Goal: Task Accomplishment & Management: Complete application form

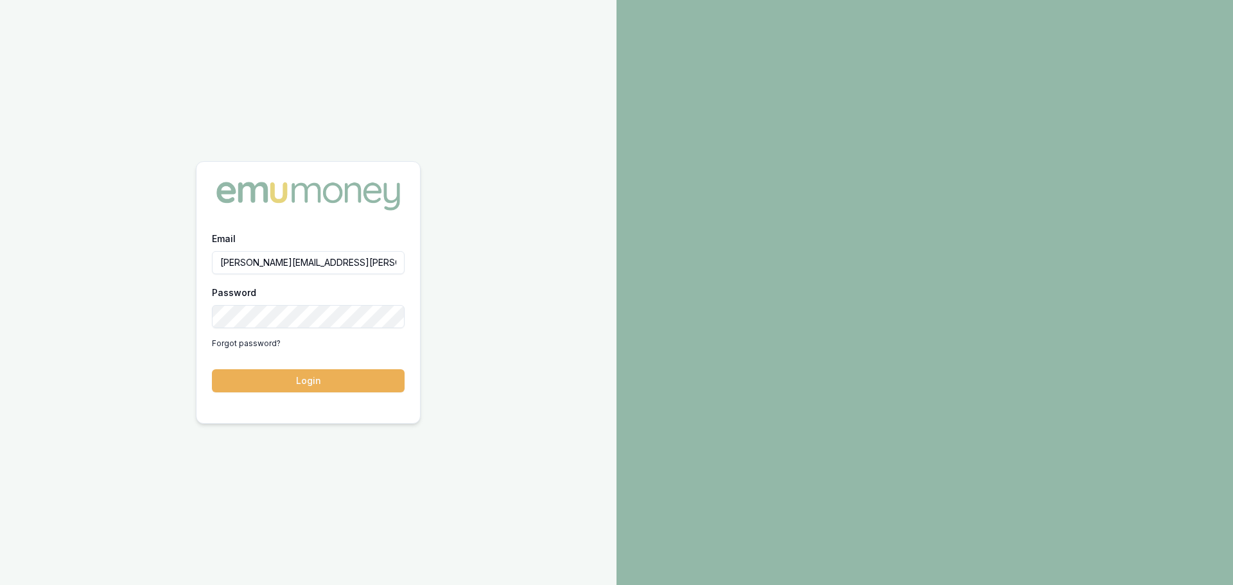
click at [321, 377] on button "Login" at bounding box center [308, 380] width 193 height 23
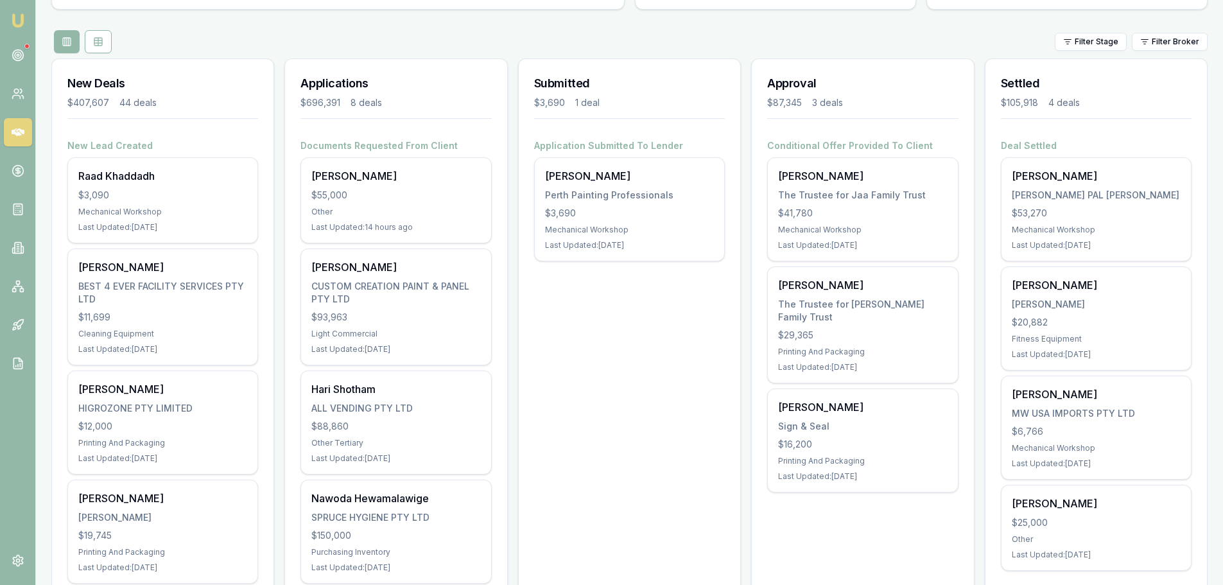
scroll to position [128, 0]
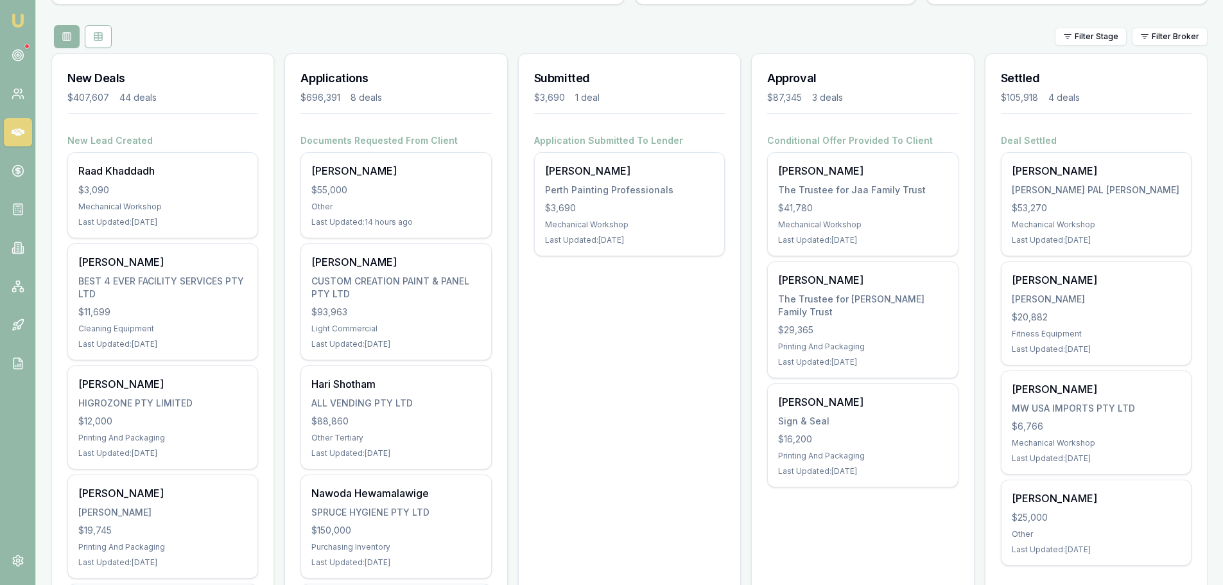
click at [857, 451] on div "Christine Foate Sign & Seal $16,200 Printing And Packaging Last Updated: 12 day…" at bounding box center [862, 435] width 189 height 103
click at [161, 391] on div "[PERSON_NAME]" at bounding box center [162, 383] width 169 height 15
click at [119, 302] on div "Ajith Leons BEST 4 EVER FACILITY SERVICES PTY LTD $11,699 Cleaning Equipment La…" at bounding box center [162, 302] width 189 height 116
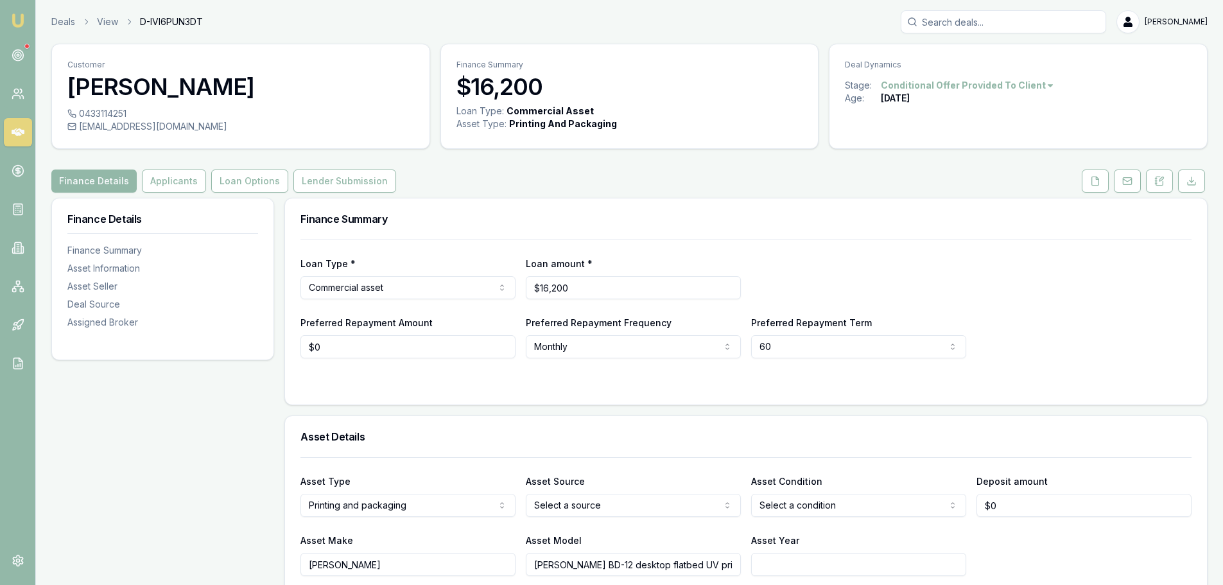
click at [188, 177] on button "Applicants" at bounding box center [174, 181] width 64 height 23
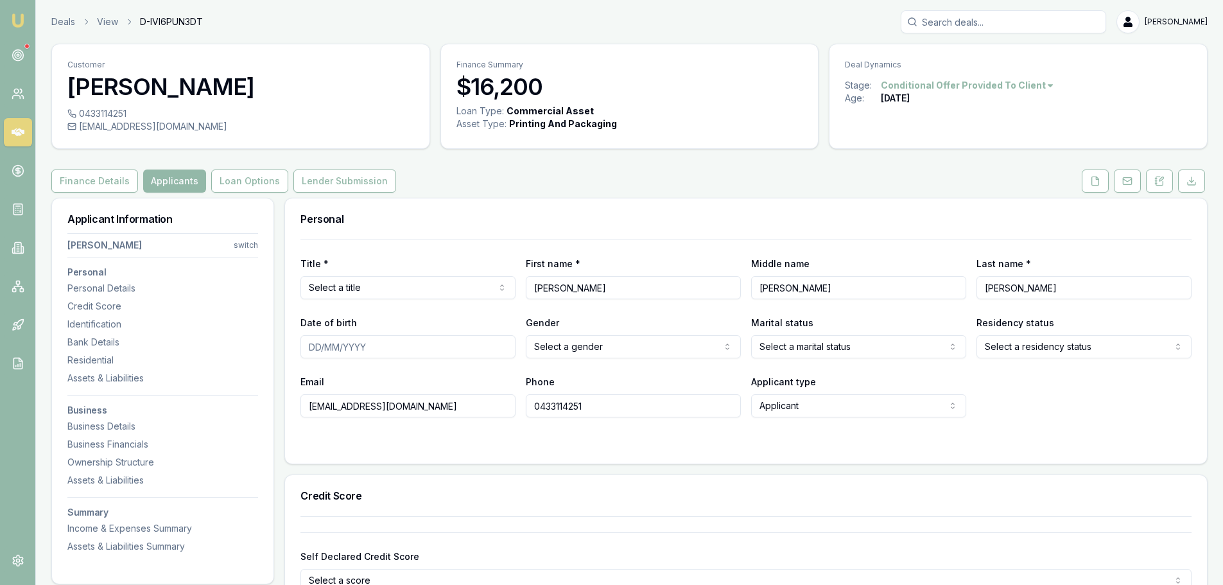
click at [321, 172] on button "Lender Submission" at bounding box center [345, 181] width 103 height 23
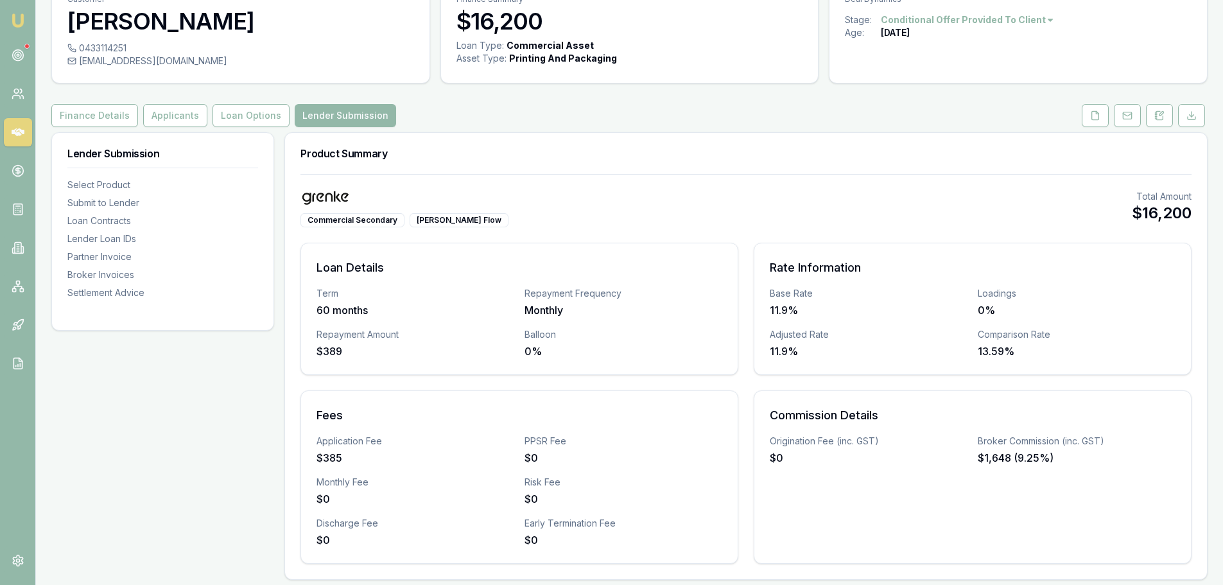
scroll to position [64, 0]
click at [250, 121] on button "Loan Options" at bounding box center [251, 116] width 77 height 23
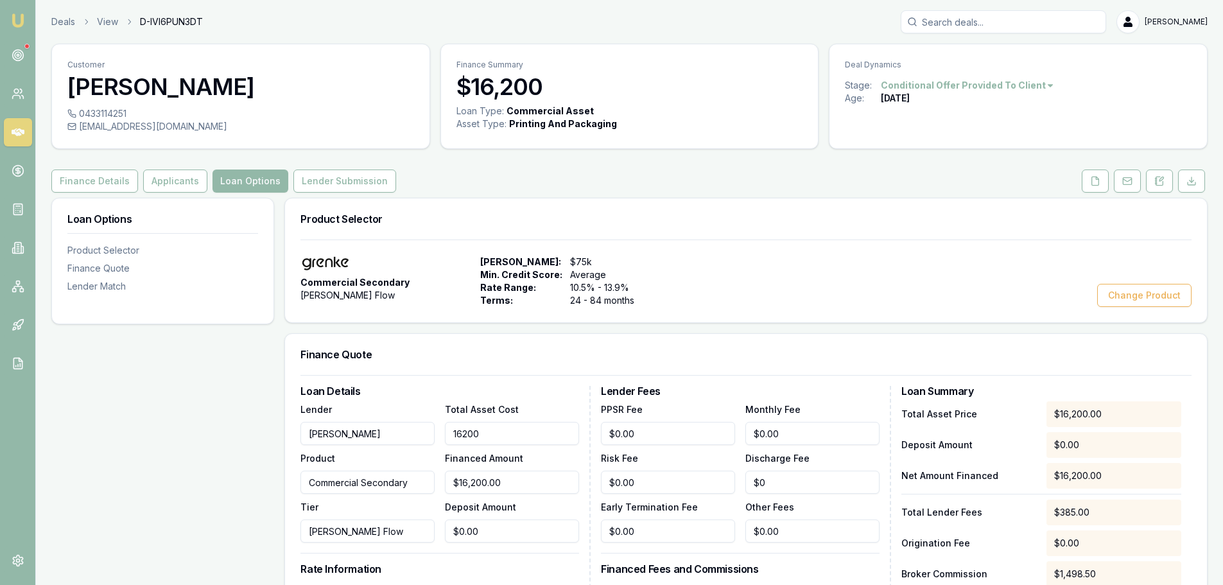
drag, startPoint x: 518, startPoint y: 434, endPoint x: 429, endPoint y: 426, distance: 88.9
click at [429, 426] on div "Lender Grenke Product Commercial Secondary Tier GRENKE Flow Total Asset Cost 16…" at bounding box center [440, 471] width 279 height 141
type input "1"
type input "$1.00"
type input "$0.09"
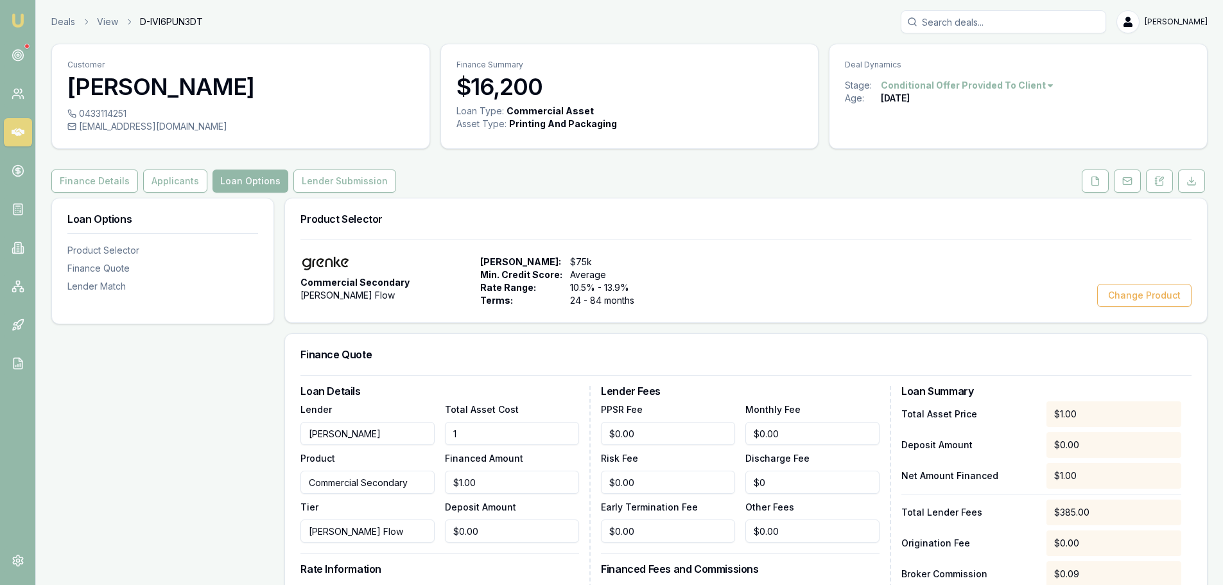
type input "16"
type input "$16.00"
type input "$1.48"
type input "164"
type input "$164.00"
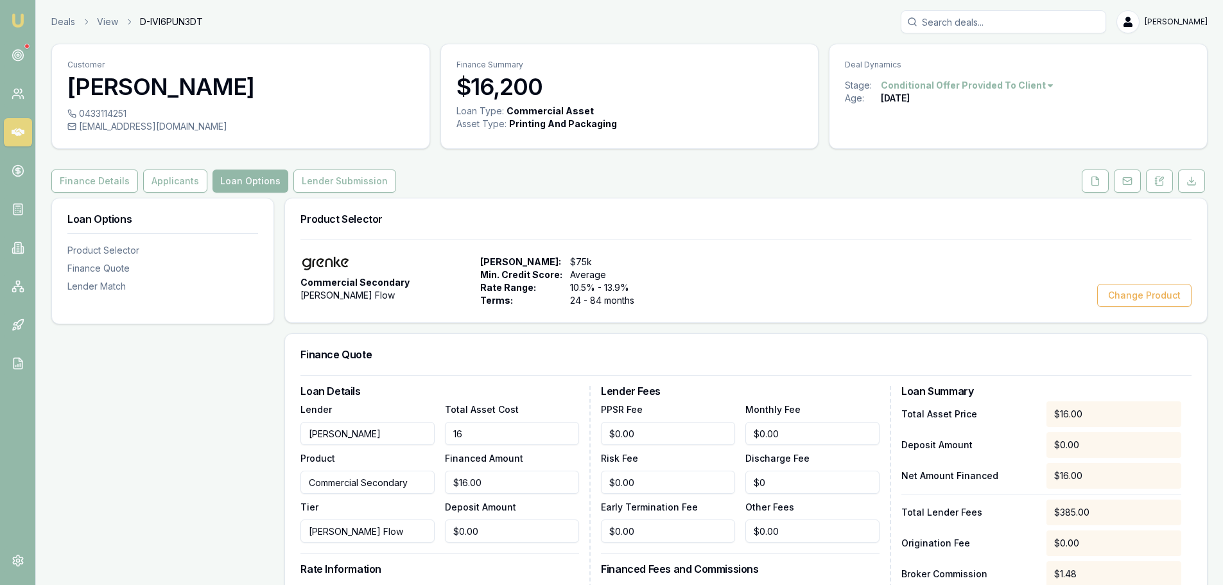
type input "$15.17"
type input "1645"
type input "$1,645.00"
type input "$152.16"
type input "16450"
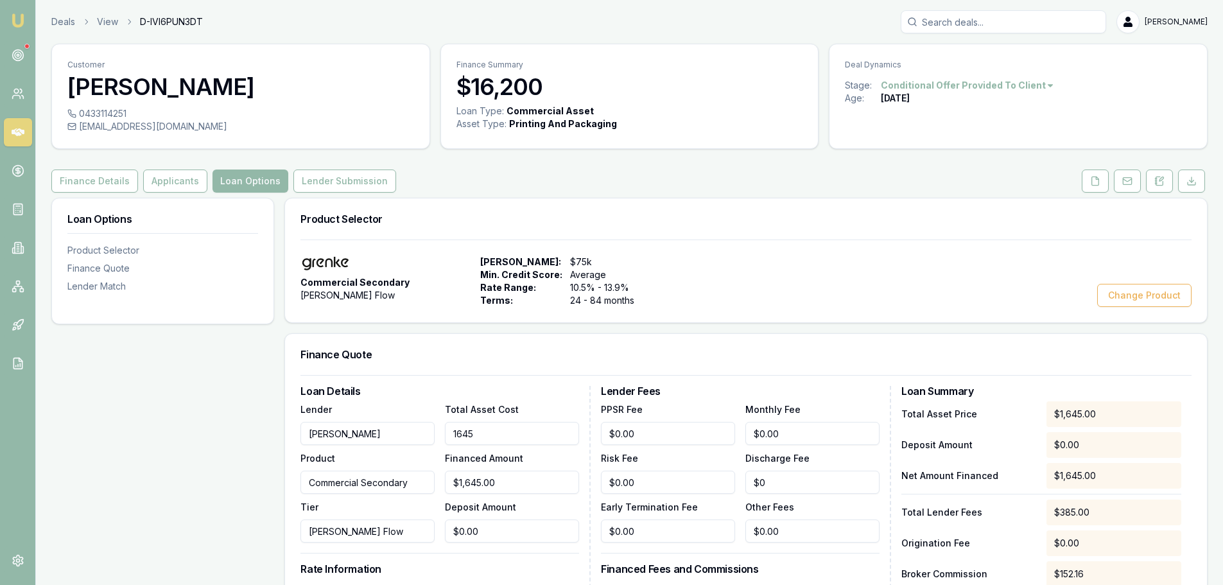
type input "$16,450.00"
type input "$1,521.63"
type input "$16,450.00"
click at [504, 365] on div "Finance Quote" at bounding box center [746, 354] width 922 height 41
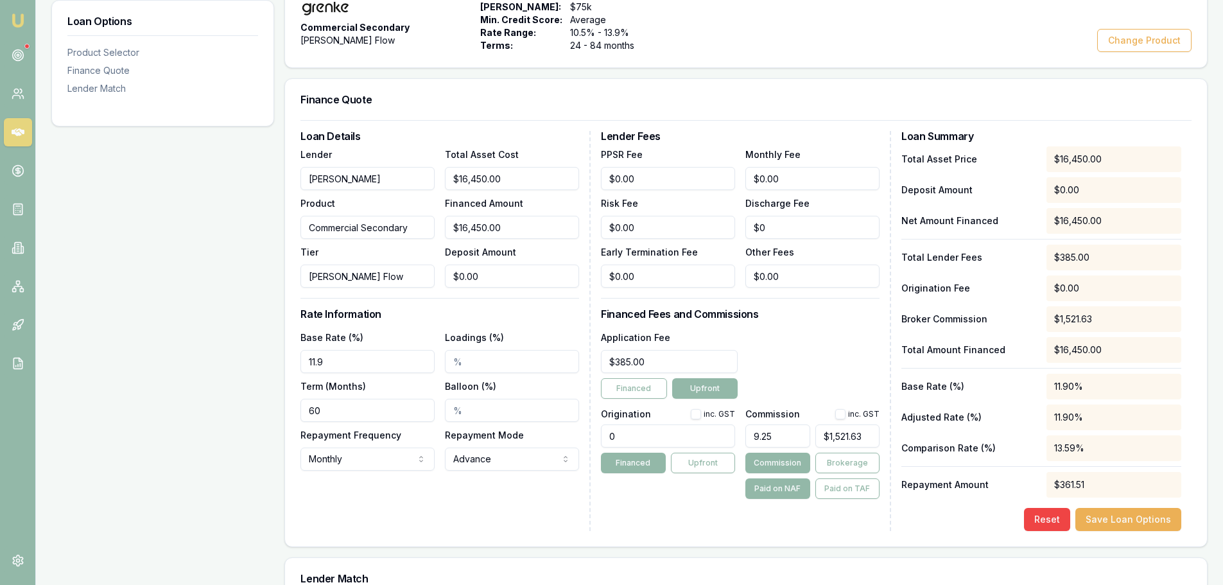
scroll to position [257, 0]
click at [916, 521] on div "Reset Save Loan Options" at bounding box center [1042, 517] width 280 height 23
click at [1144, 512] on button "Save Loan Options" at bounding box center [1129, 517] width 106 height 23
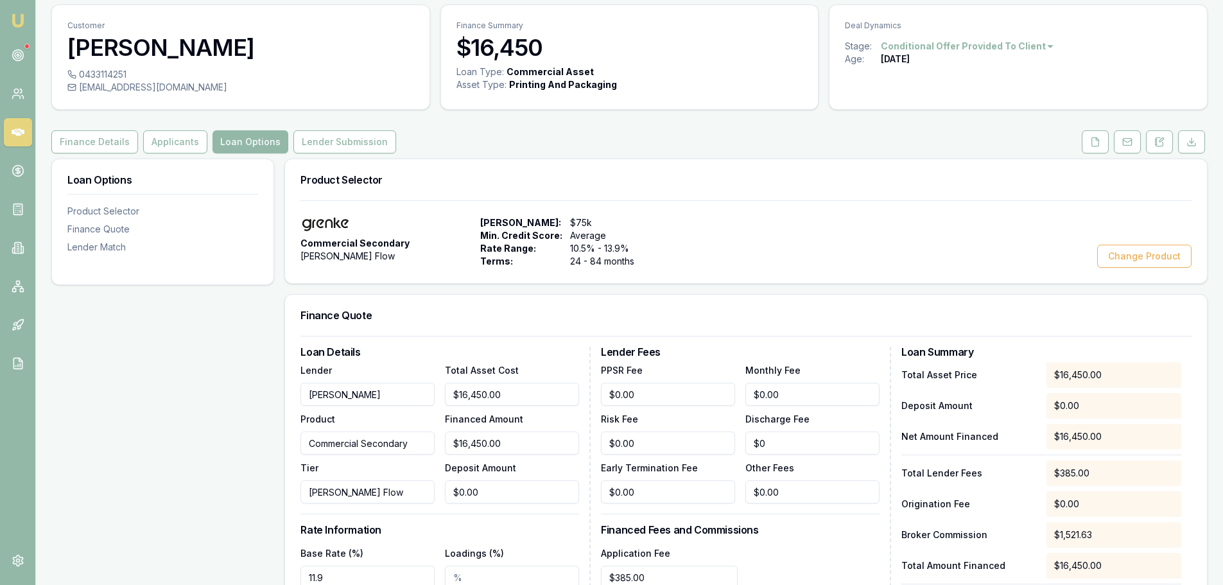
scroll to position [10, 0]
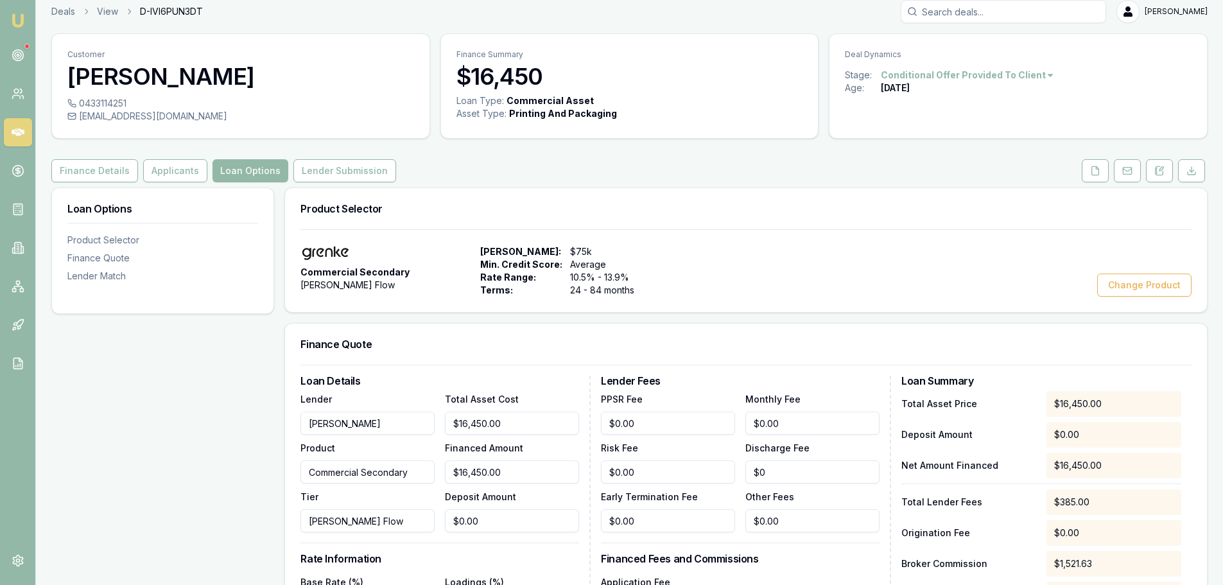
click at [351, 161] on button "Lender Submission" at bounding box center [345, 170] width 103 height 23
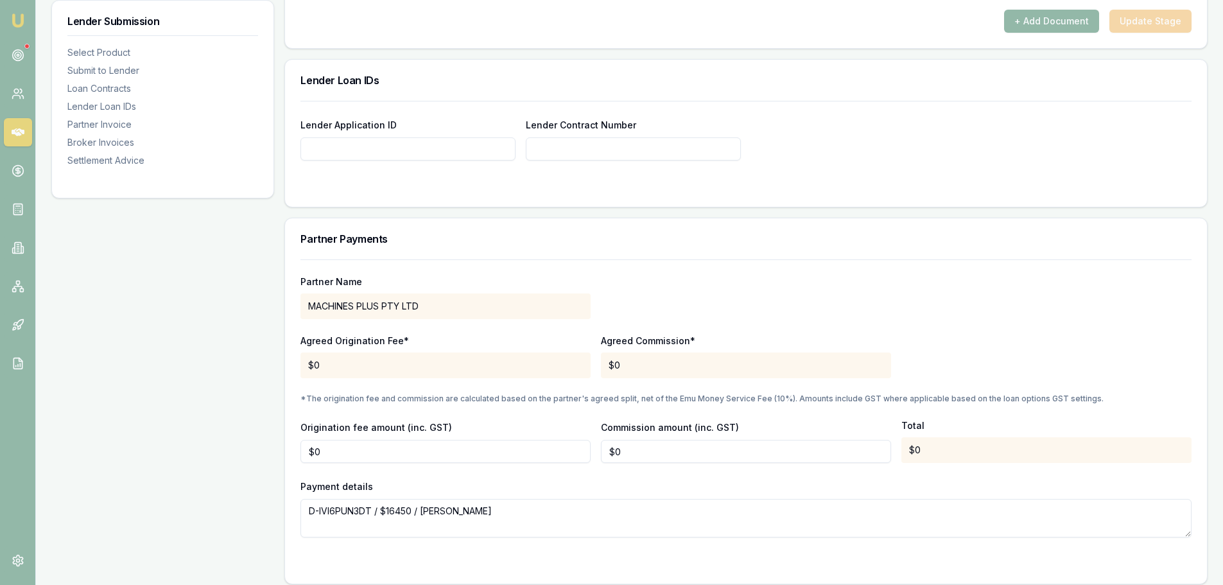
scroll to position [1150, 0]
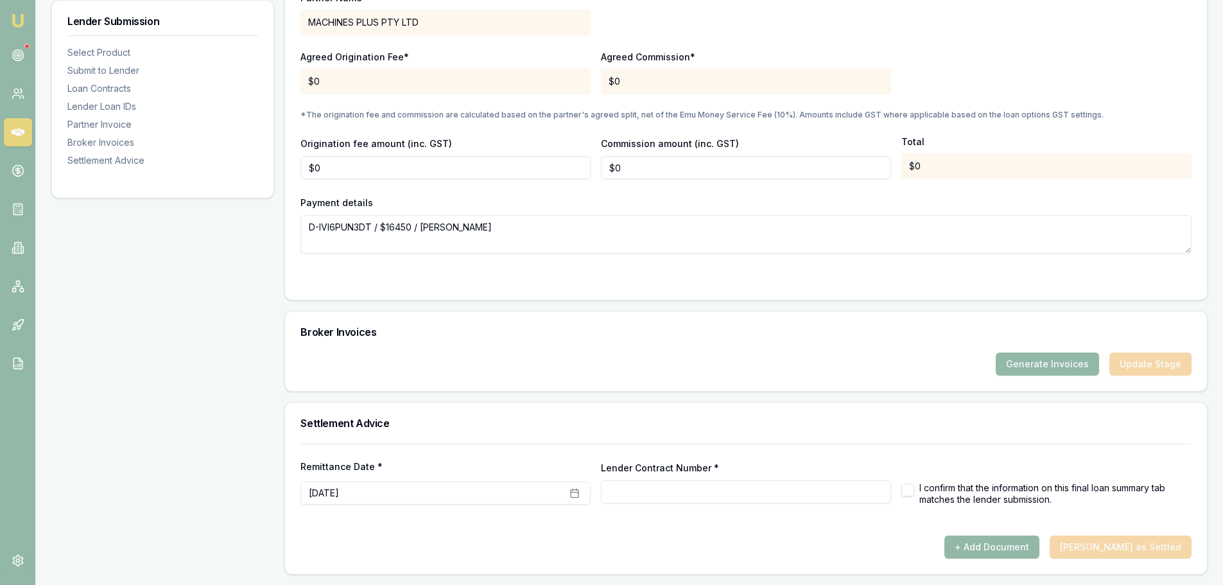
click at [1051, 368] on button "Generate Invoices" at bounding box center [1047, 364] width 103 height 23
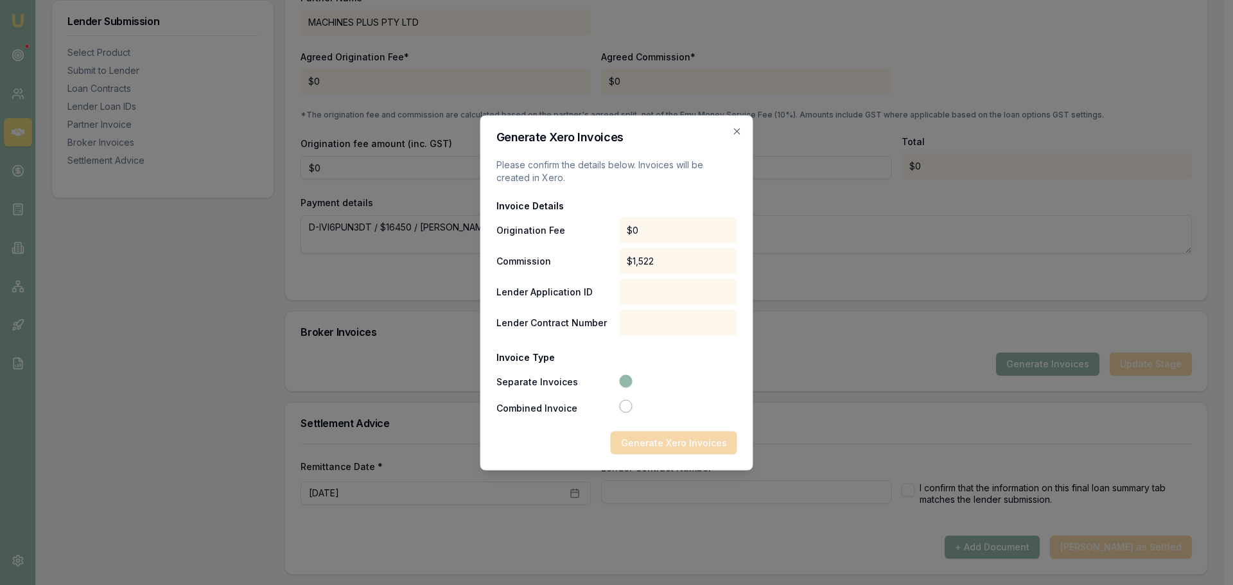
click at [629, 378] on icon "button" at bounding box center [625, 380] width 9 height 9
click at [742, 134] on icon "button" at bounding box center [737, 131] width 10 height 10
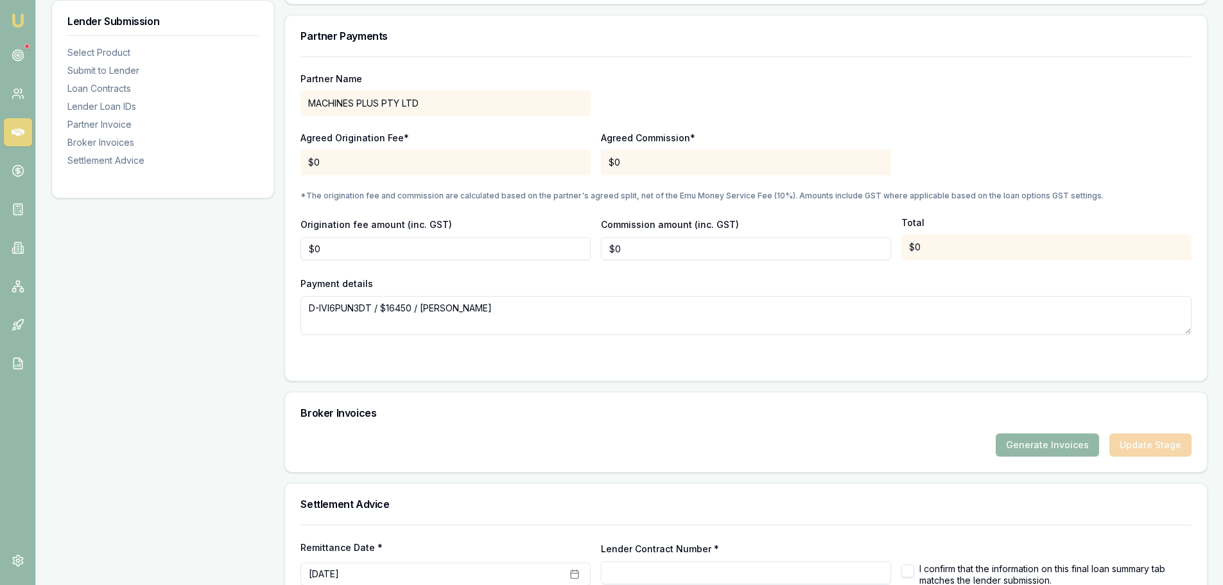
scroll to position [893, 0]
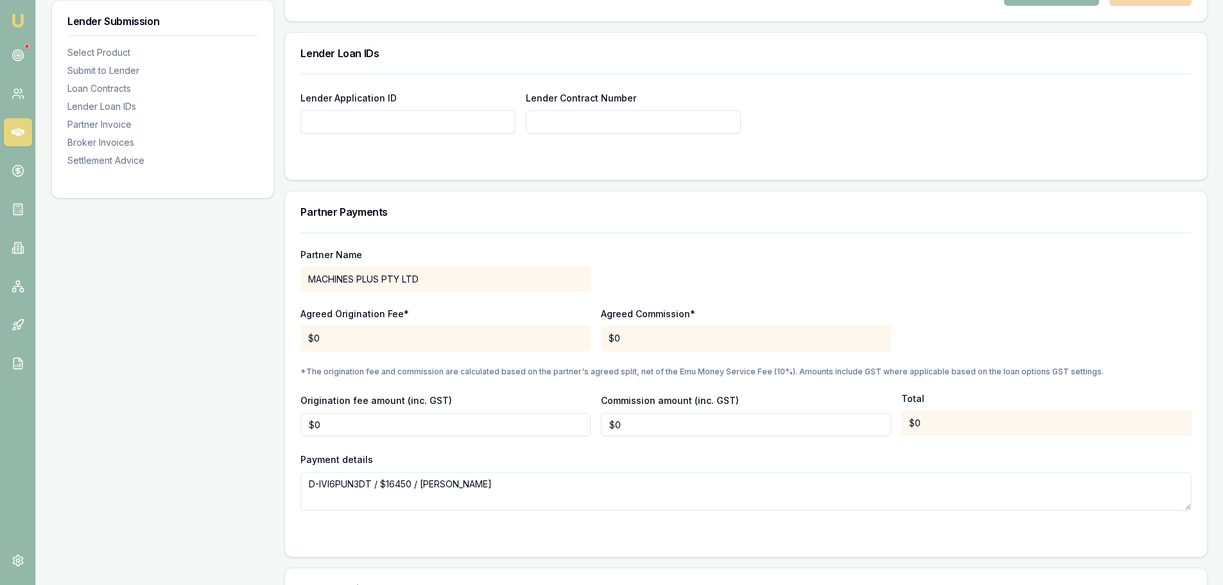
click at [429, 116] on input "Lender Application ID" at bounding box center [408, 121] width 215 height 23
paste input "190-14486"
type input "190-14486"
click at [430, 161] on div at bounding box center [746, 159] width 891 height 10
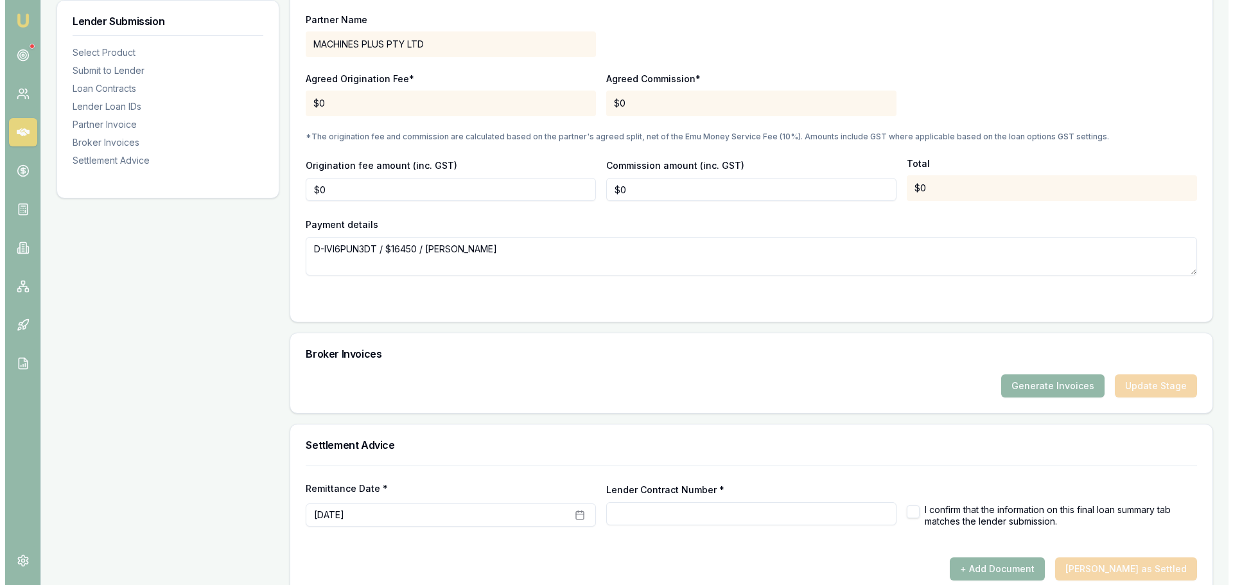
scroll to position [1150, 0]
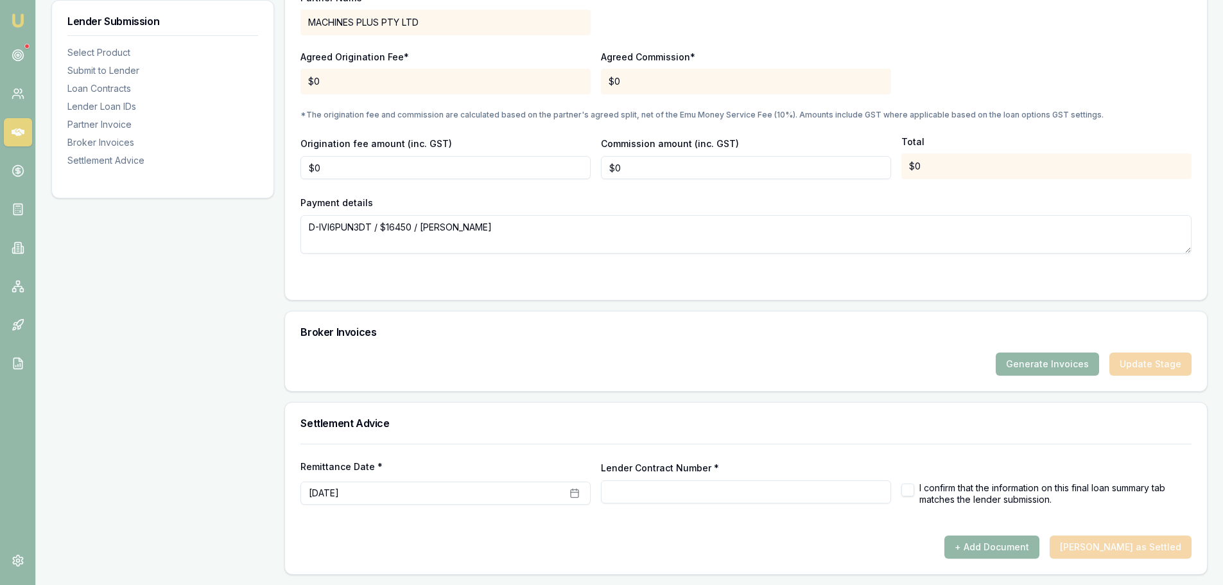
click at [1055, 361] on button "Generate Invoices" at bounding box center [1047, 364] width 103 height 23
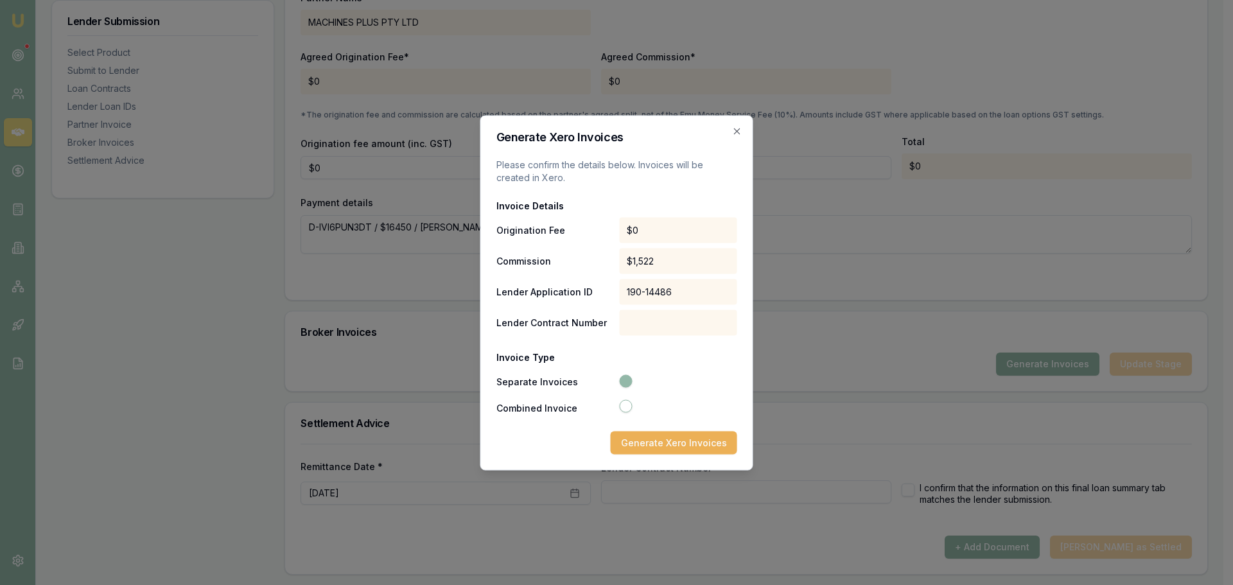
click at [693, 447] on button "Generate Xero Invoices" at bounding box center [674, 442] width 127 height 23
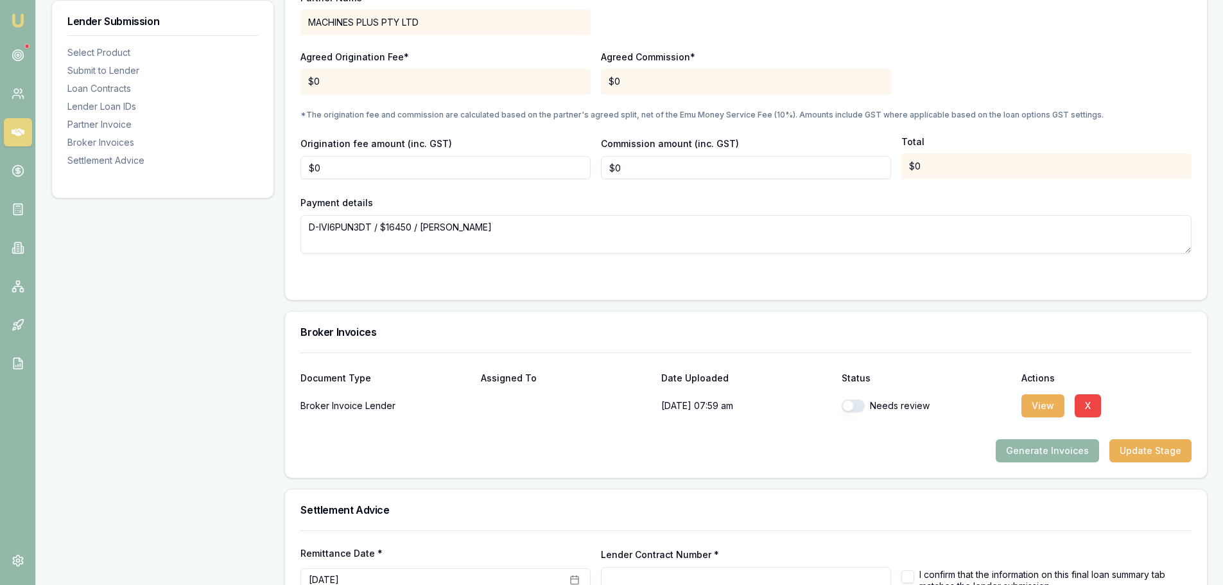
click at [1035, 403] on button "View" at bounding box center [1043, 405] width 43 height 23
click at [954, 281] on div at bounding box center [746, 279] width 891 height 10
click at [1046, 407] on button "View" at bounding box center [1043, 405] width 43 height 23
click at [857, 405] on button "button" at bounding box center [853, 405] width 23 height 13
checkbox input "true"
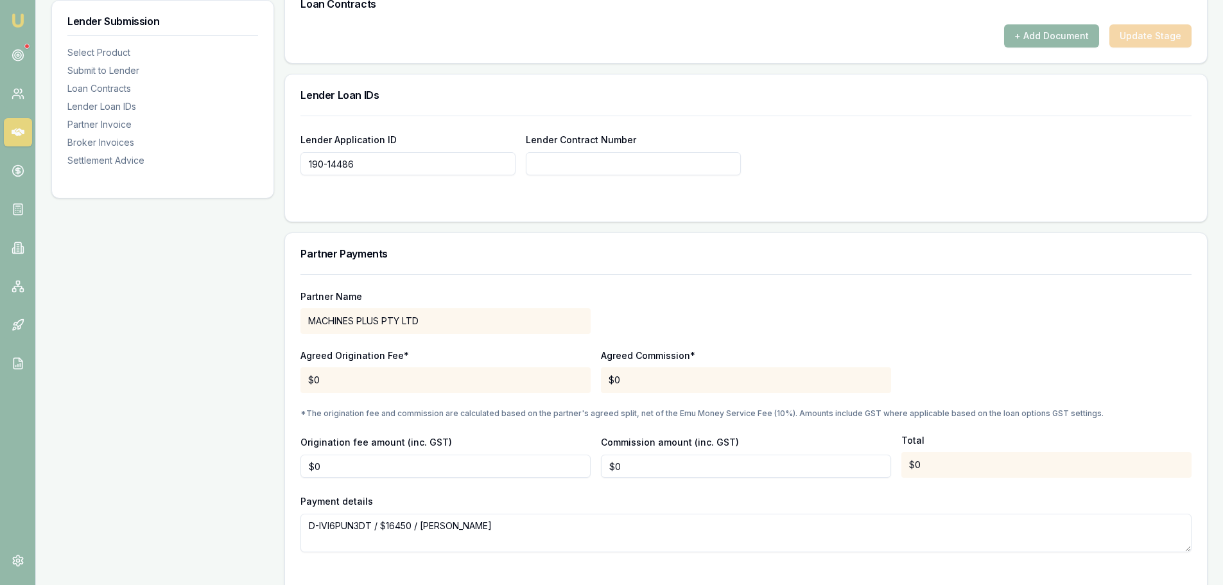
scroll to position [466, 0]
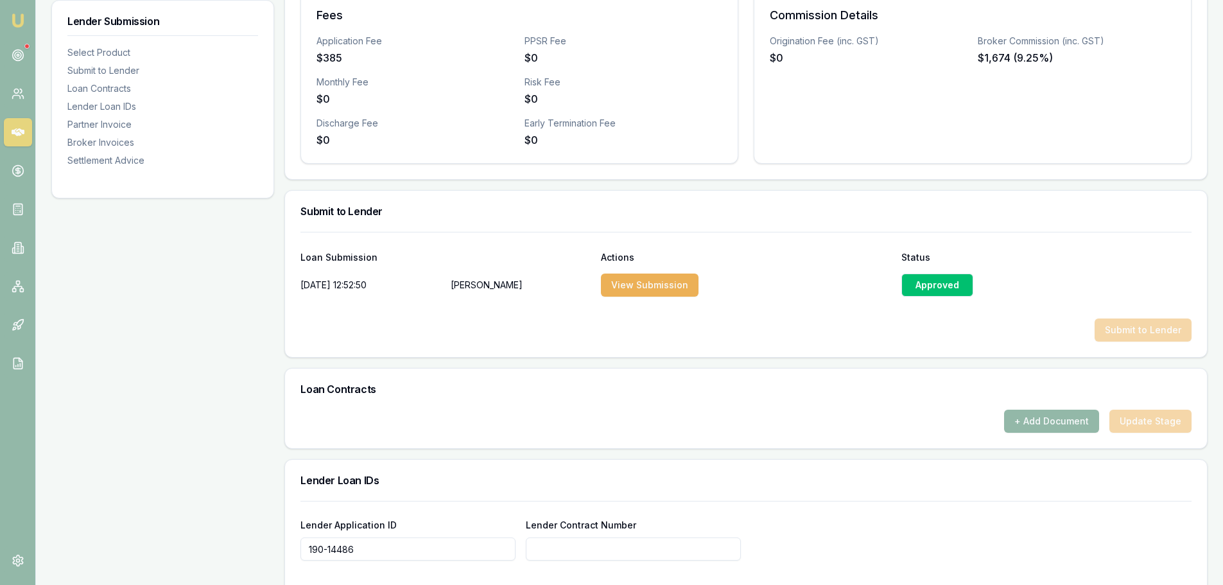
click at [924, 278] on div "Approved" at bounding box center [938, 285] width 72 height 23
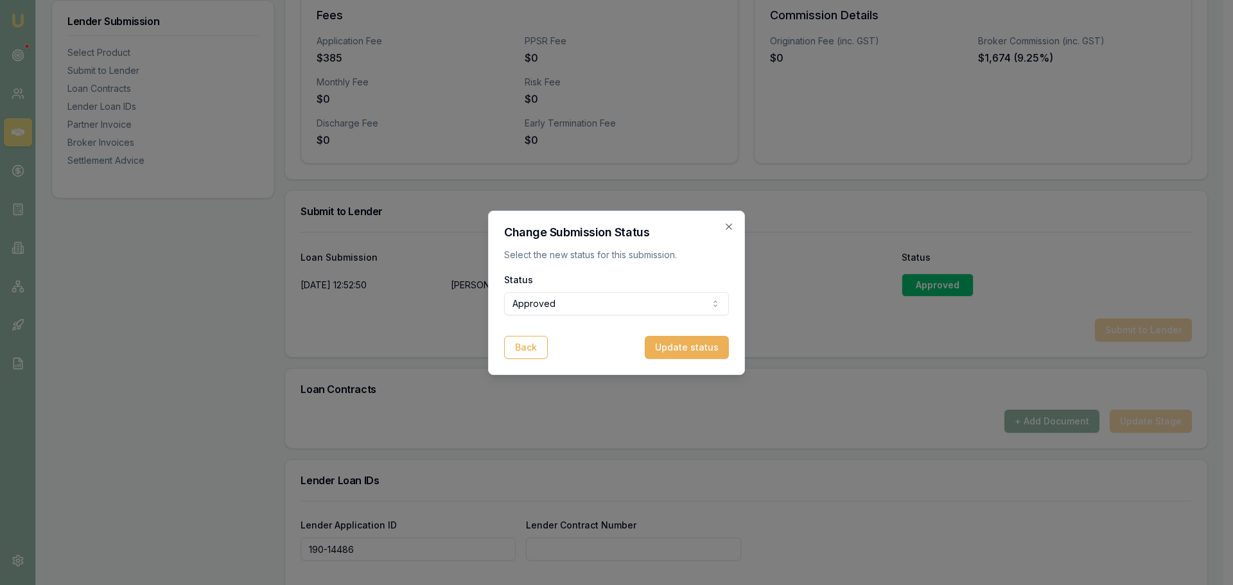
click at [732, 227] on icon "button" at bounding box center [729, 227] width 10 height 10
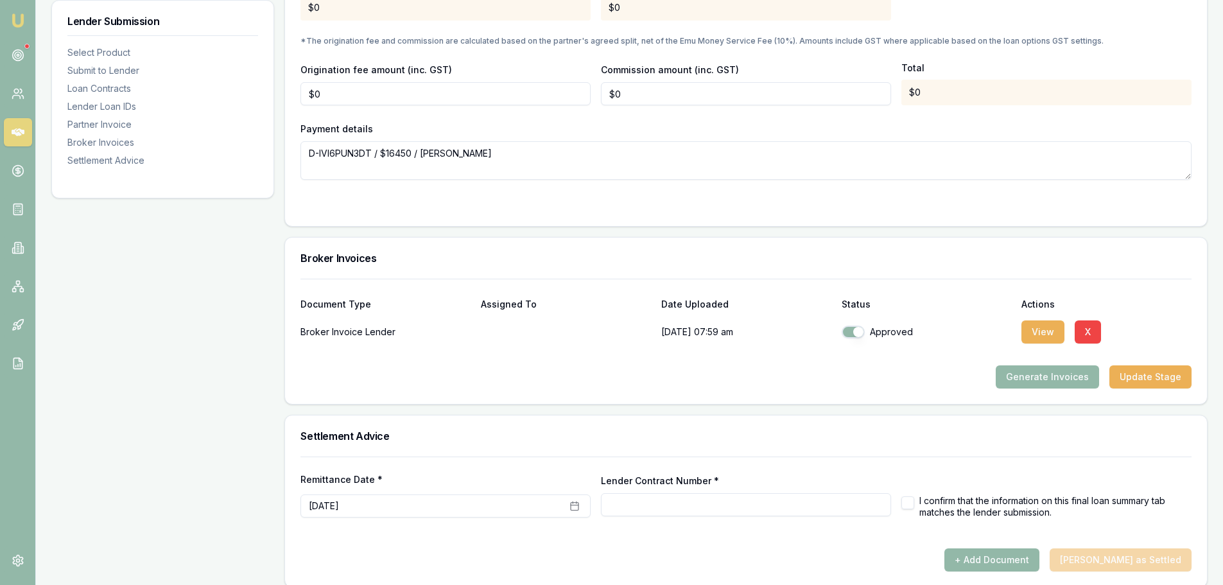
scroll to position [1236, 0]
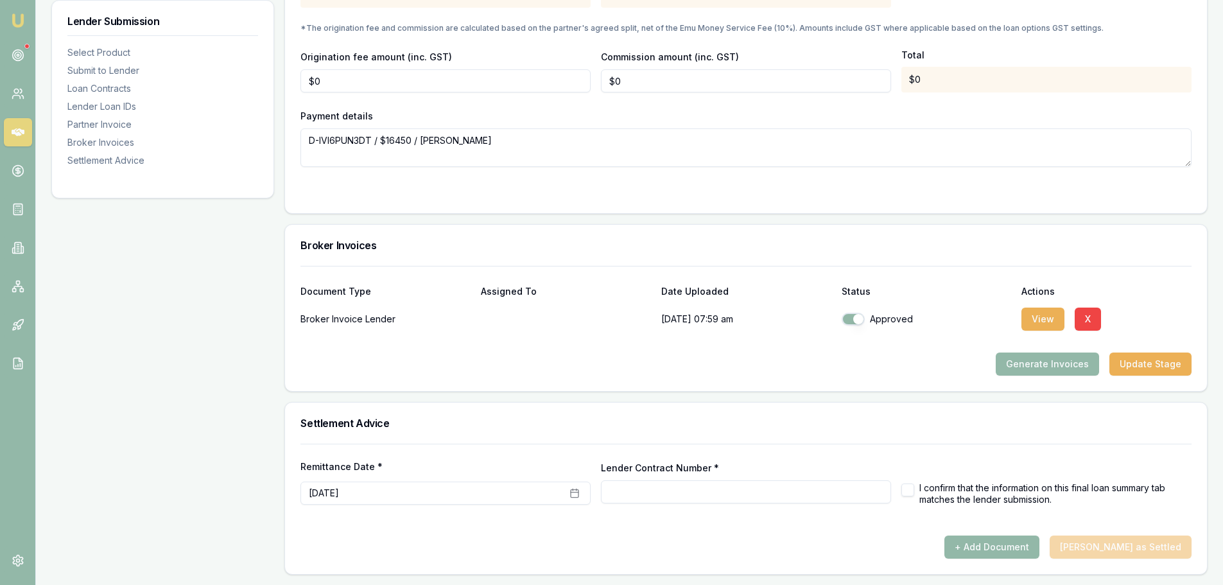
click at [1176, 370] on button "Update Stage" at bounding box center [1151, 364] width 82 height 23
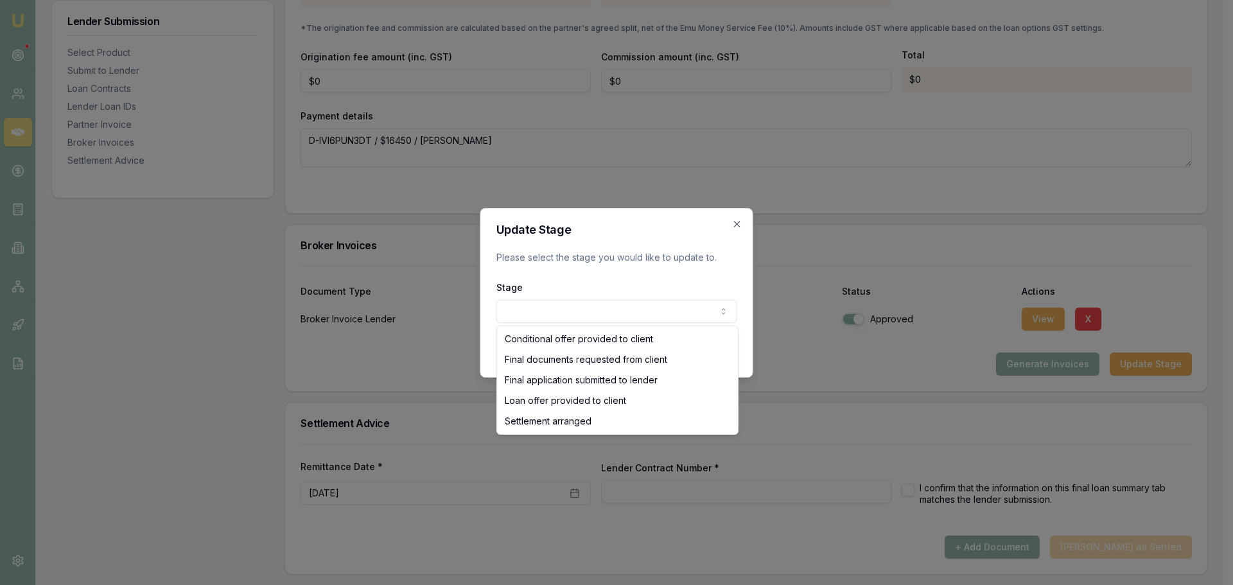
select select "SETTLEMENT_ARRANGED"
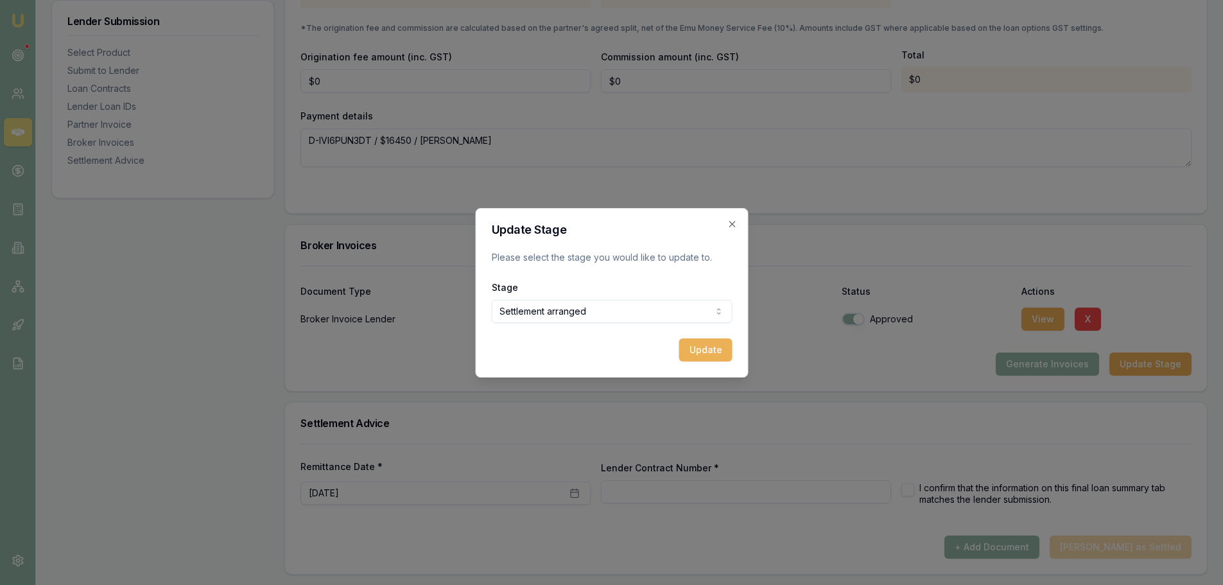
click at [706, 354] on button "Update" at bounding box center [705, 349] width 53 height 23
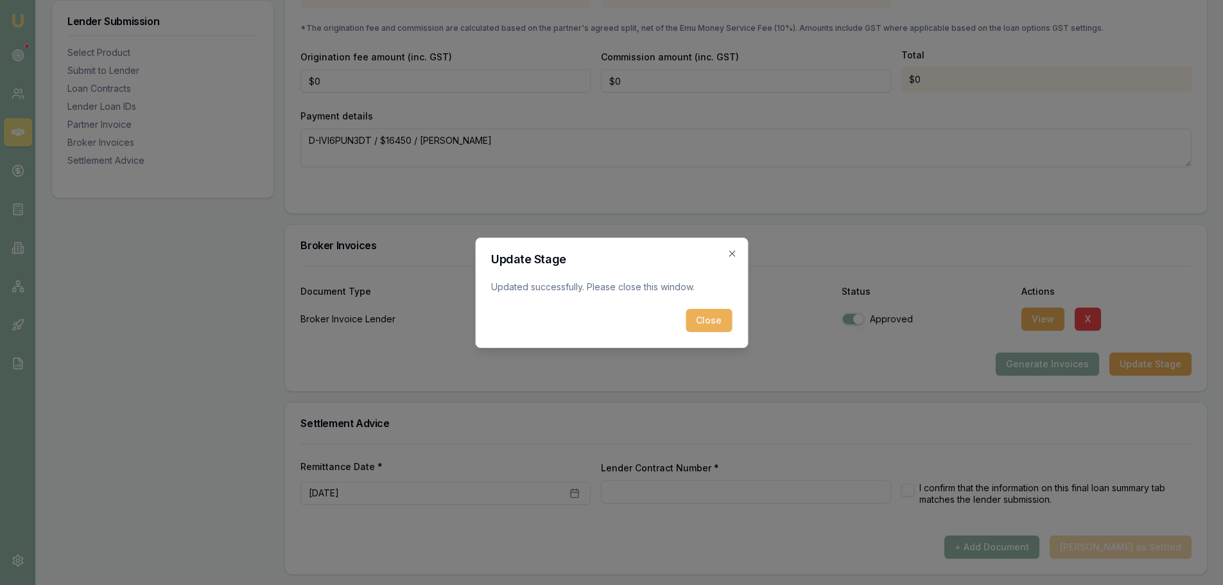
click at [721, 326] on button "Close" at bounding box center [709, 320] width 46 height 23
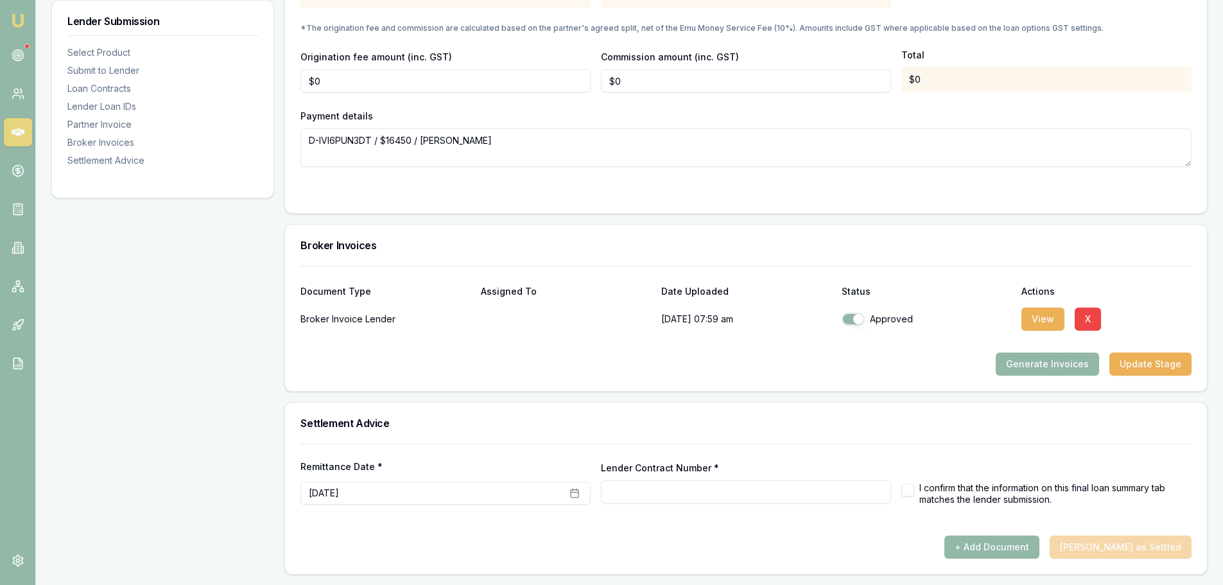
click at [946, 431] on div "Settlement Advice" at bounding box center [746, 423] width 922 height 41
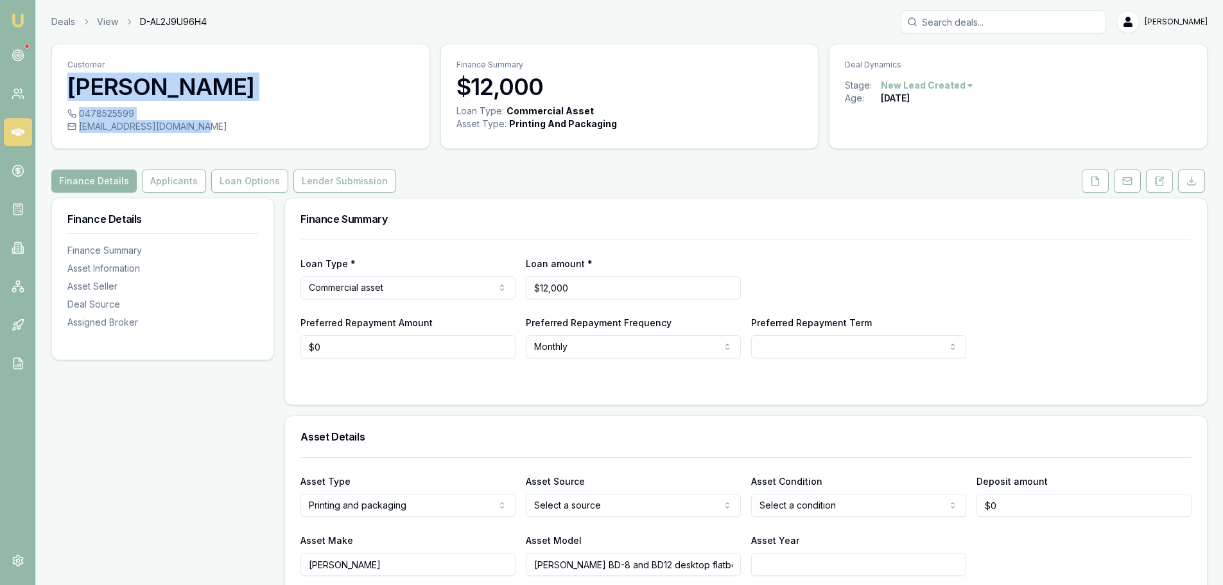
drag, startPoint x: 71, startPoint y: 87, endPoint x: 294, endPoint y: 146, distance: 230.6
click at [294, 146] on div "Customer [PERSON_NAME] 0478525599 [EMAIL_ADDRESS][DOMAIN_NAME]" at bounding box center [240, 96] width 379 height 105
copy div "[PERSON_NAME] 0478525599 [EMAIL_ADDRESS][DOMAIN_NAME]"
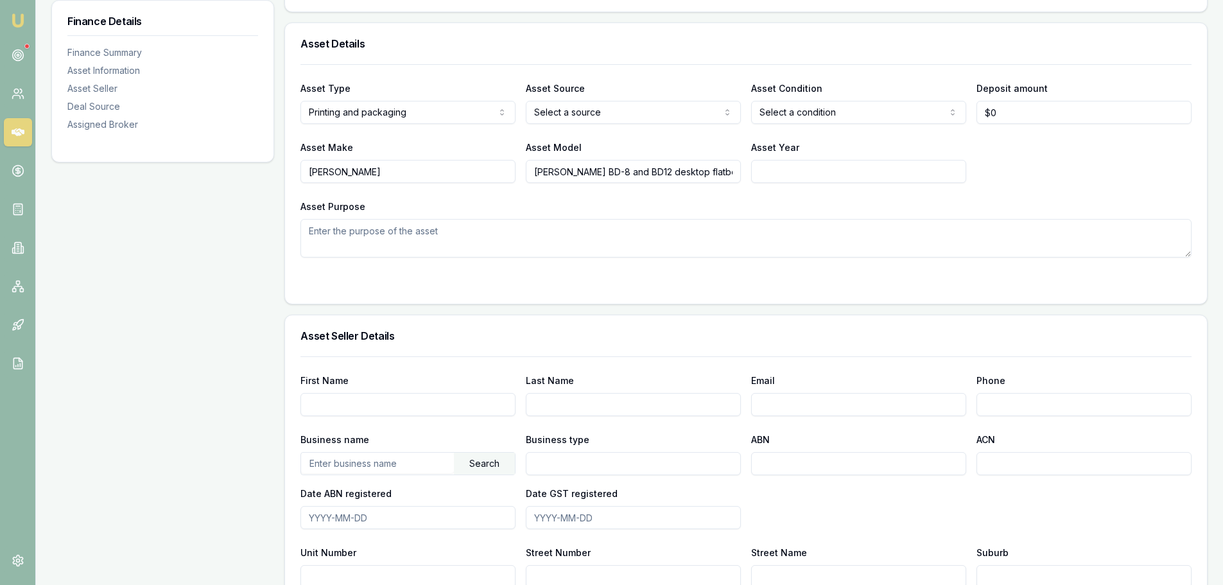
scroll to position [0, 28]
drag, startPoint x: 535, startPoint y: 173, endPoint x: 869, endPoint y: 175, distance: 334.0
click at [869, 175] on div "Asset Make [PERSON_NAME] Asset Model [PERSON_NAME] BD-8 and BD12 desktop flatbe…" at bounding box center [746, 161] width 891 height 44
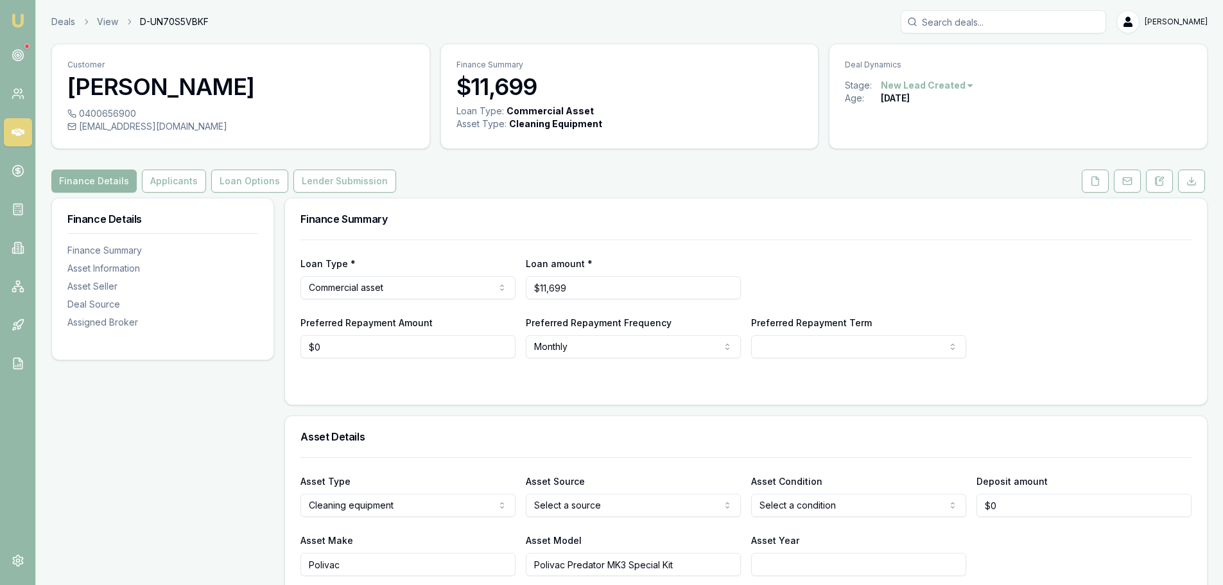
click at [1097, 179] on polyline at bounding box center [1097, 178] width 3 height 3
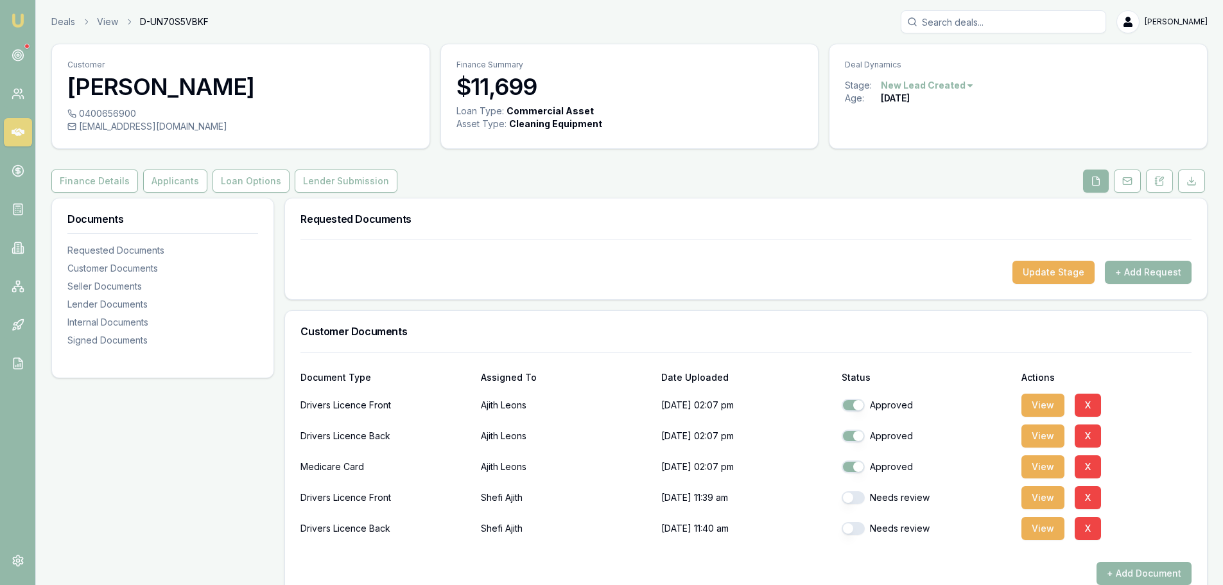
click at [1051, 513] on div "Drivers Licence Back [PERSON_NAME] [DATE] 11:40 am Needs review View X" at bounding box center [746, 526] width 891 height 31
click at [1045, 496] on button "View" at bounding box center [1043, 497] width 43 height 23
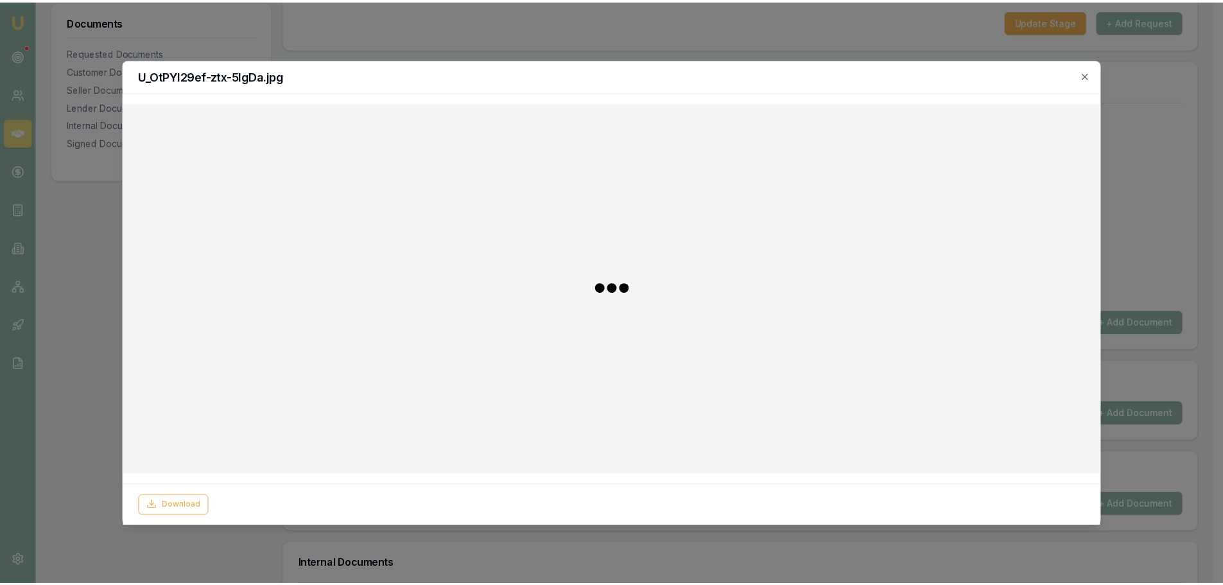
scroll to position [257, 0]
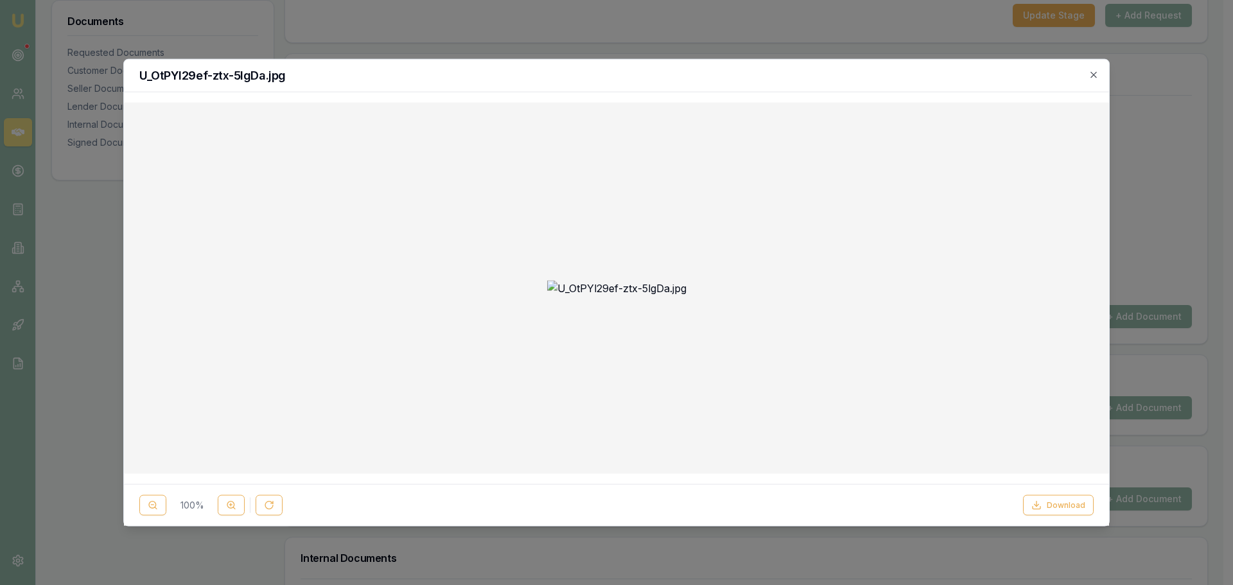
click at [1055, 505] on button "Download" at bounding box center [1058, 505] width 71 height 21
click at [1094, 73] on icon "button" at bounding box center [1094, 74] width 10 height 10
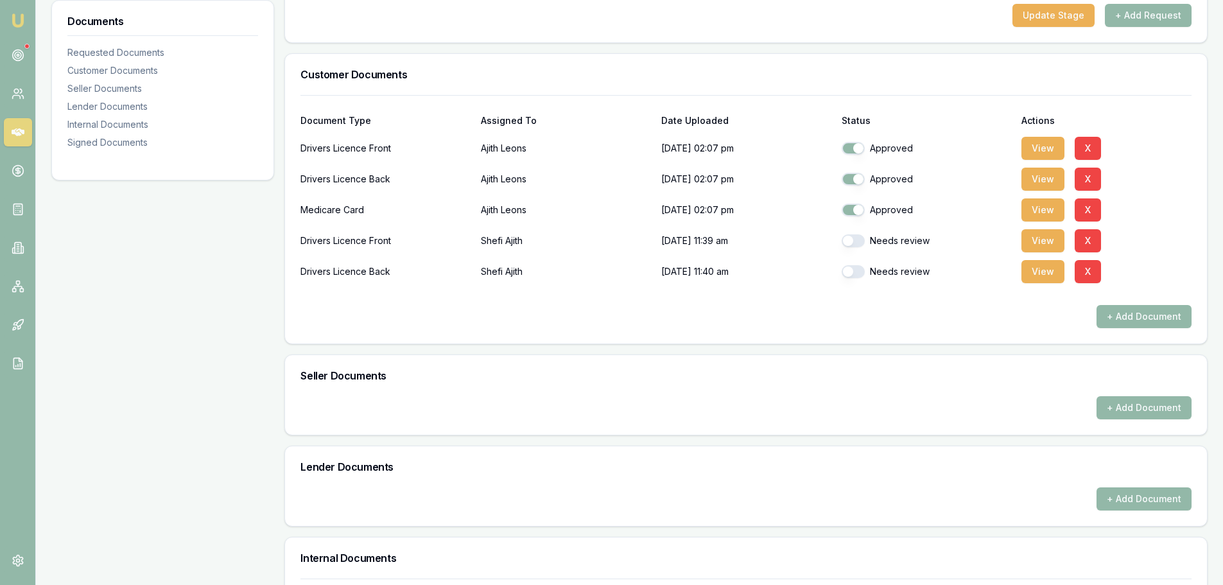
click at [1042, 272] on button "View" at bounding box center [1043, 271] width 43 height 23
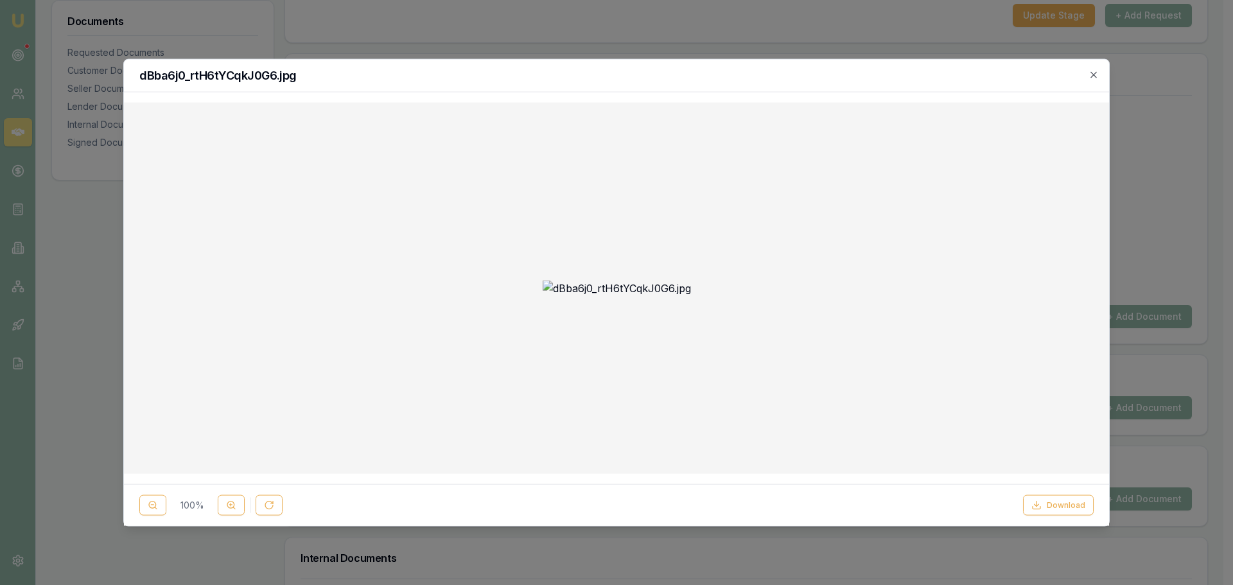
click at [1062, 500] on button "Download" at bounding box center [1058, 505] width 71 height 21
click at [1092, 71] on icon "button" at bounding box center [1094, 74] width 10 height 10
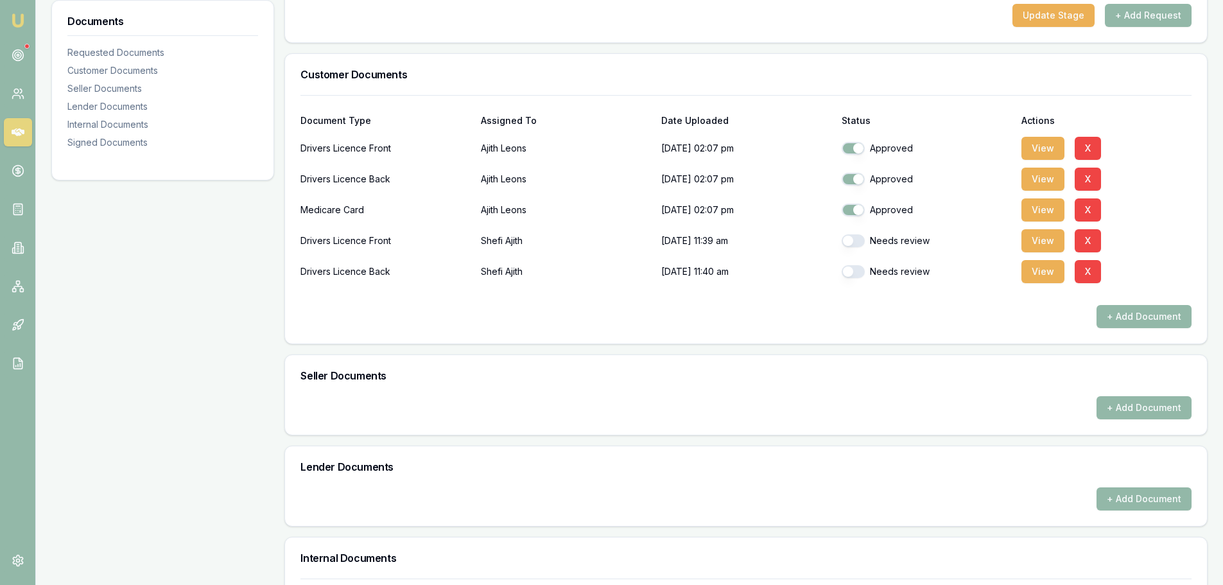
click at [855, 240] on button "button" at bounding box center [853, 240] width 23 height 13
checkbox input "true"
click at [858, 270] on button "button" at bounding box center [853, 271] width 23 height 13
checkbox input "true"
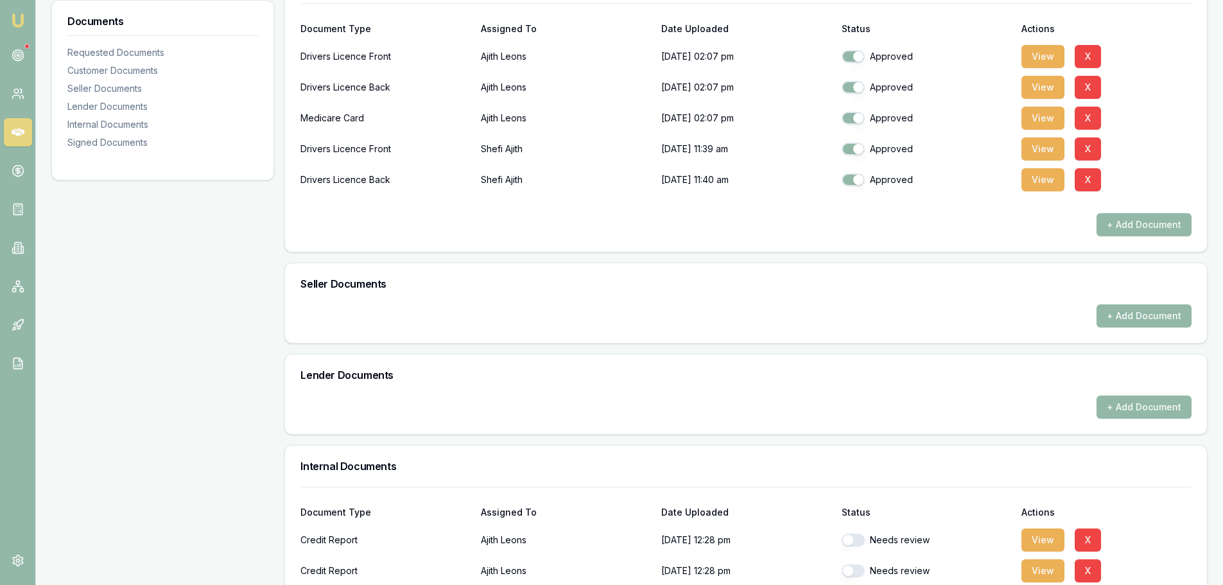
scroll to position [626, 0]
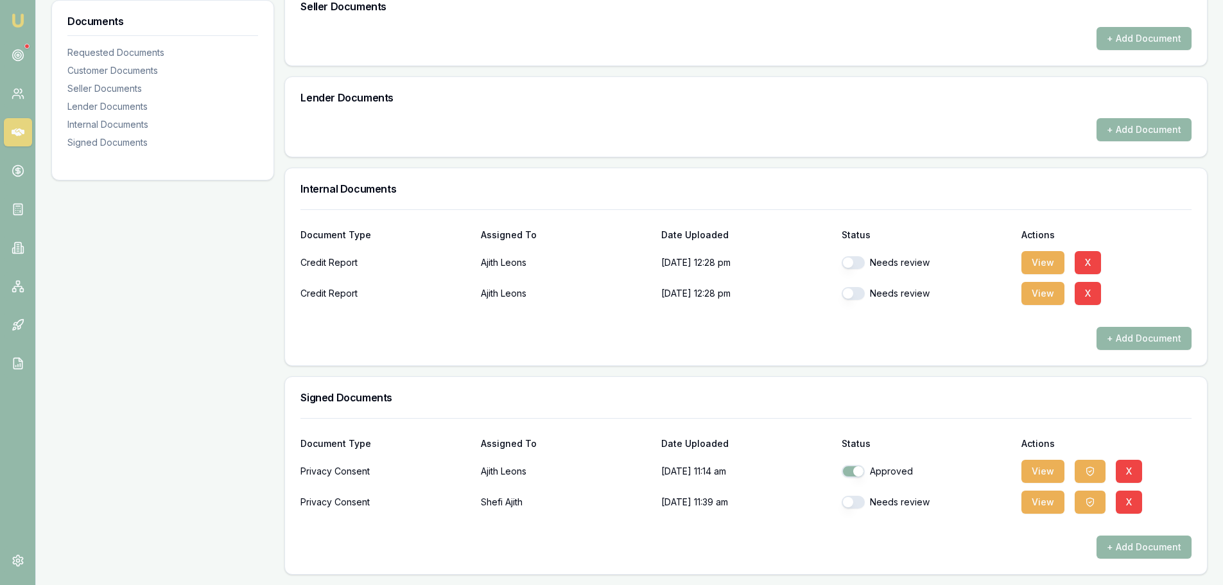
click at [854, 263] on button "button" at bounding box center [853, 262] width 23 height 13
checkbox input "true"
click at [857, 296] on button "button" at bounding box center [853, 293] width 23 height 13
checkbox input "true"
click at [858, 499] on button "button" at bounding box center [853, 502] width 23 height 13
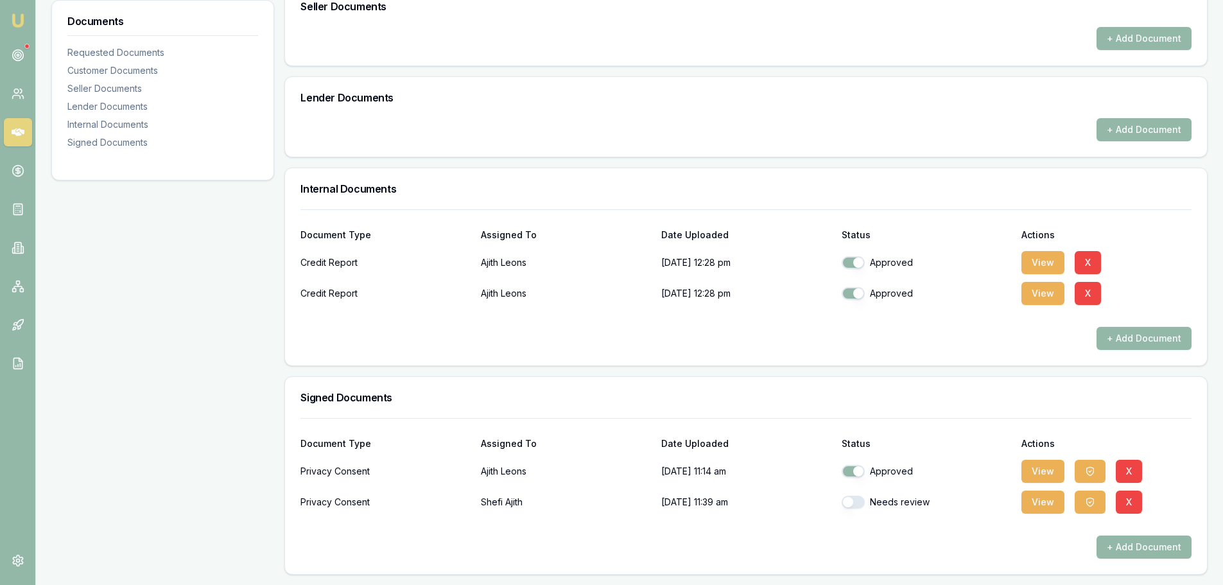
checkbox input "true"
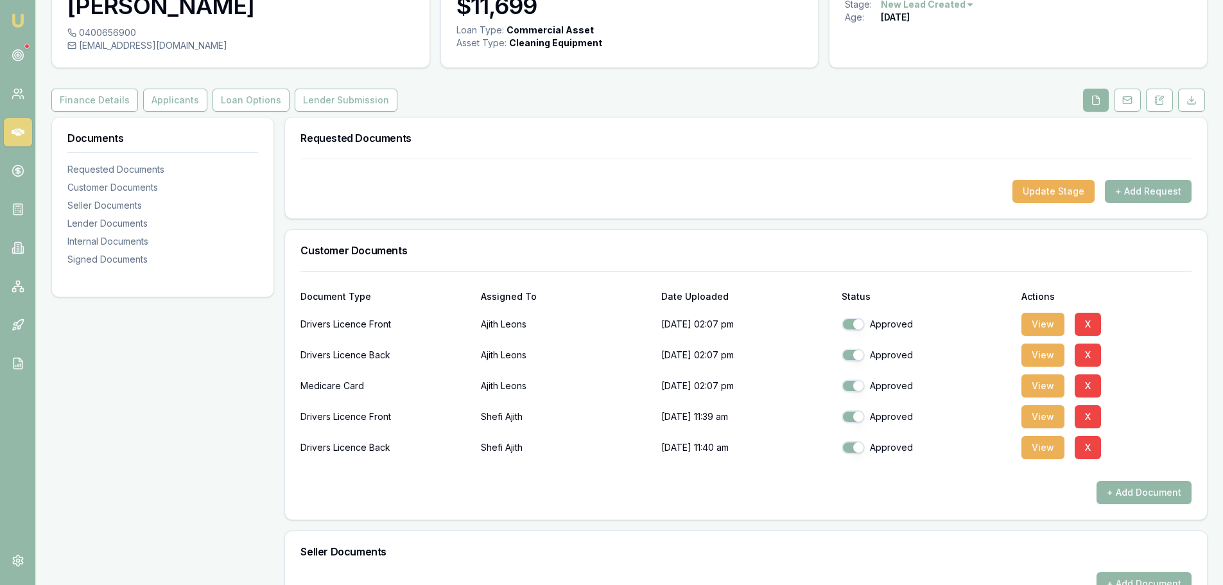
scroll to position [0, 0]
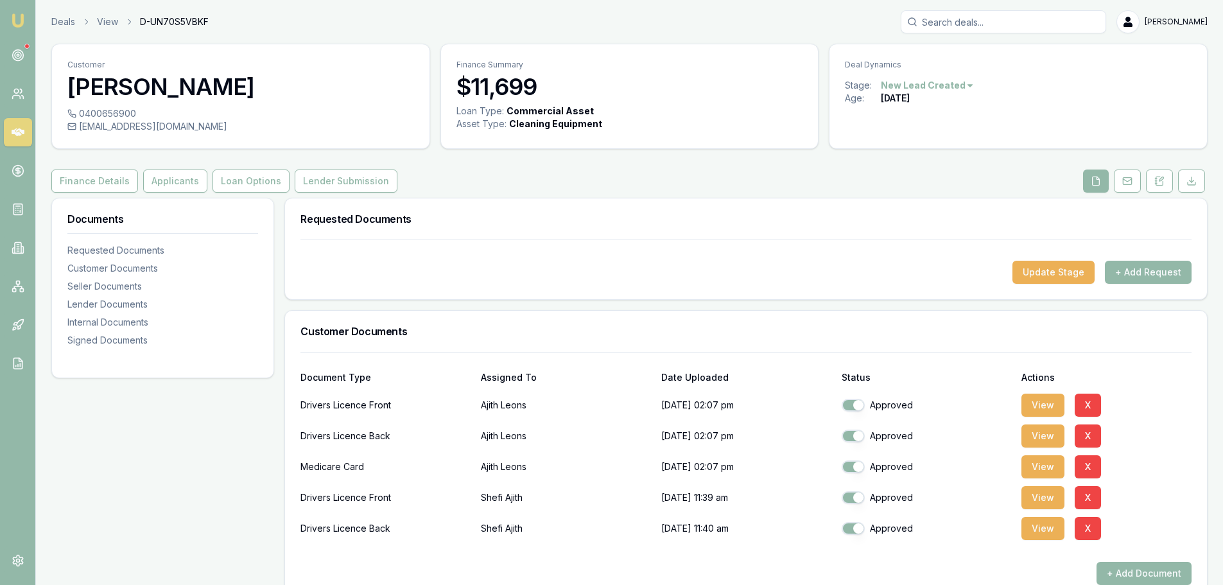
click at [182, 181] on button "Applicants" at bounding box center [175, 181] width 64 height 23
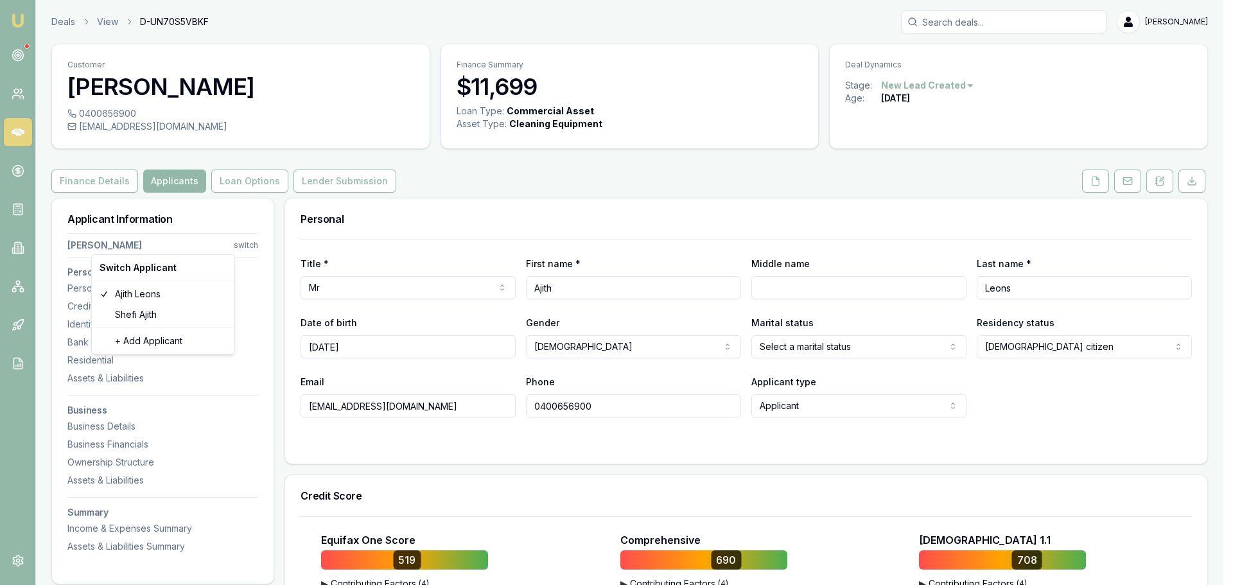
click at [240, 242] on html "Emu Broker Deals View D-UN70S5VBKF [PERSON_NAME] Toggle Menu Customer [PERSON_N…" at bounding box center [616, 292] width 1233 height 585
click at [137, 324] on div "[PERSON_NAME]" at bounding box center [162, 314] width 137 height 21
select select "Ms"
select select
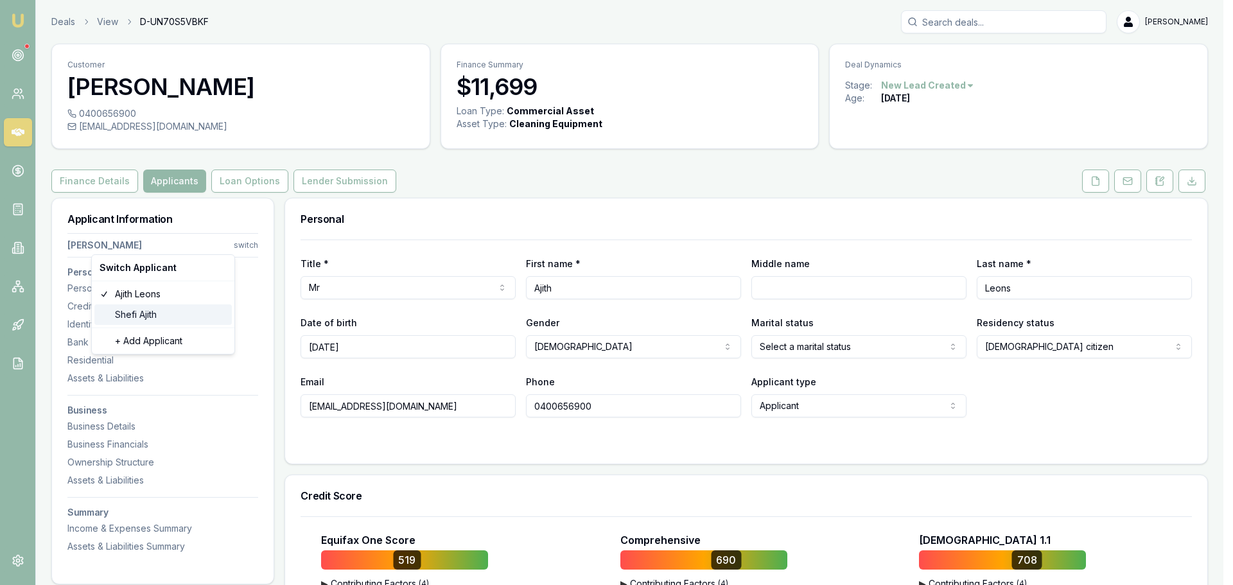
select select
type input "Shefi"
type input "Ajith"
type input "[EMAIL_ADDRESS][DOMAIN_NAME]"
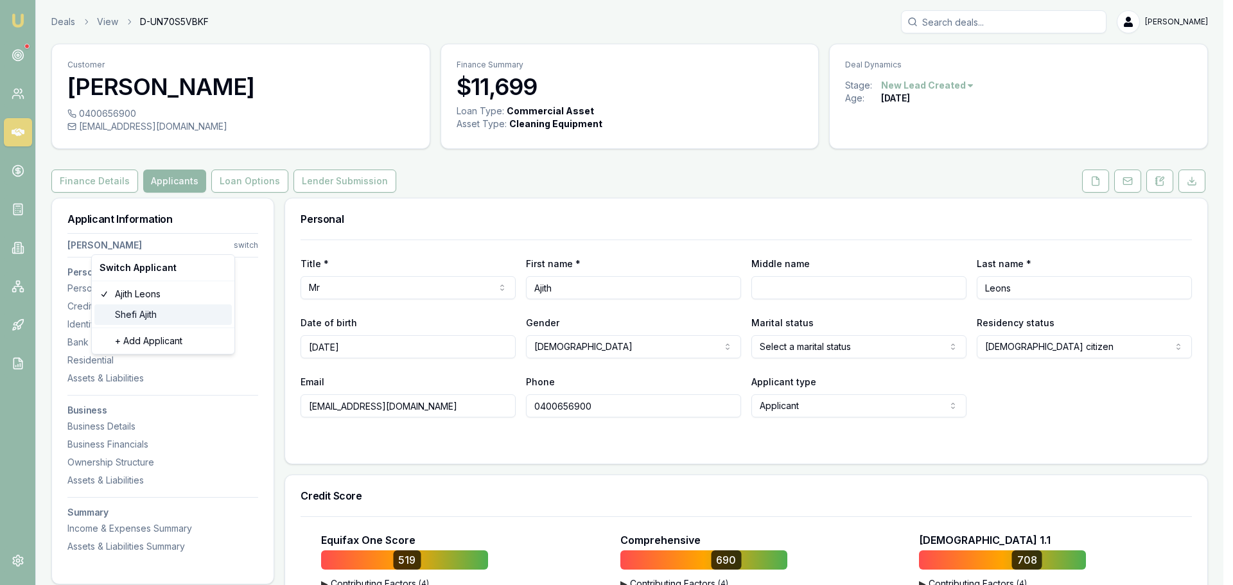
type input "0478888306"
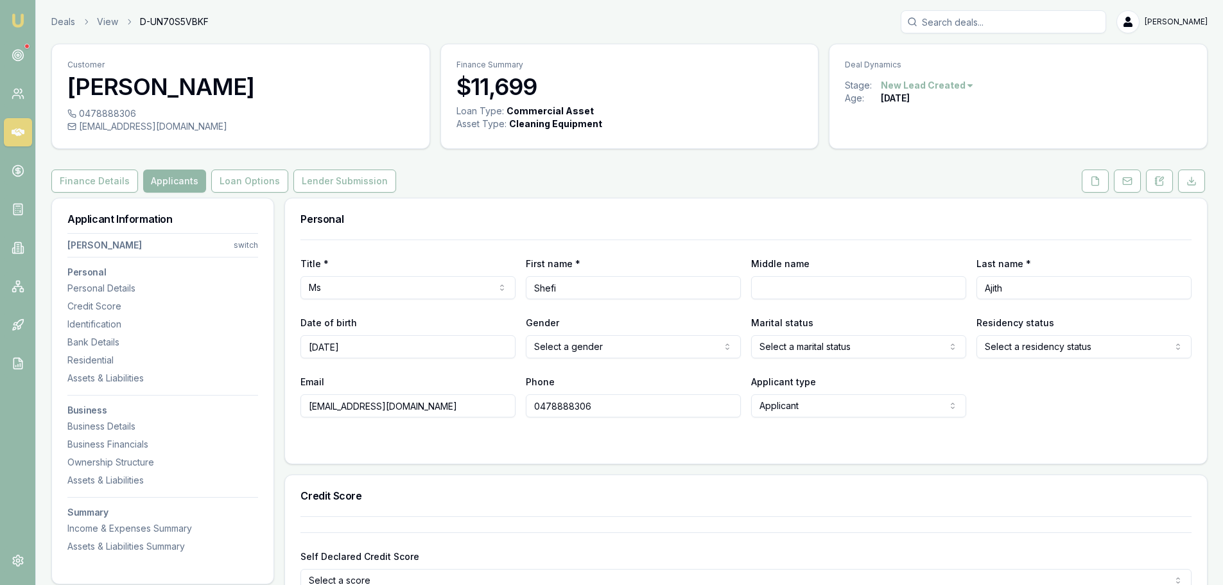
drag, startPoint x: 434, startPoint y: 407, endPoint x: 242, endPoint y: 402, distance: 192.1
drag, startPoint x: 615, startPoint y: 403, endPoint x: 509, endPoint y: 403, distance: 106.0
click at [509, 403] on div "Email [EMAIL_ADDRESS][DOMAIN_NAME] Phone [PHONE_NUMBER] Applicant type Applican…" at bounding box center [746, 396] width 891 height 44
click at [834, 430] on form "Title * Ms Mr Mrs Miss Ms Dr Prof First name * [PERSON_NAME] Middle name Last n…" at bounding box center [746, 344] width 891 height 209
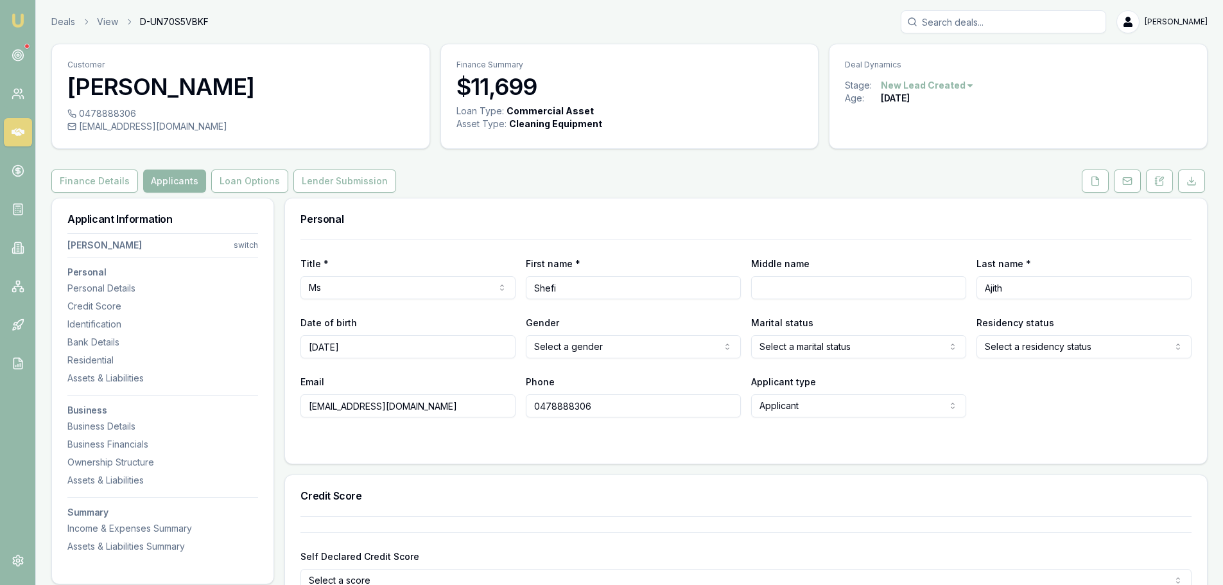
click at [1092, 177] on icon at bounding box center [1096, 181] width 10 height 10
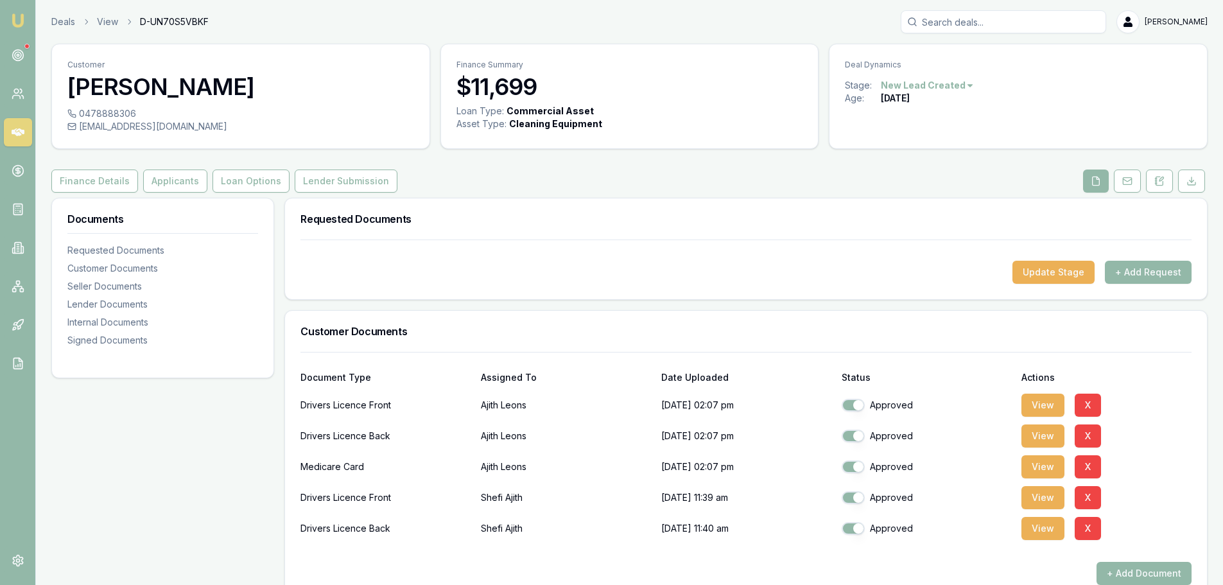
click at [96, 180] on button "Finance Details" at bounding box center [94, 181] width 87 height 23
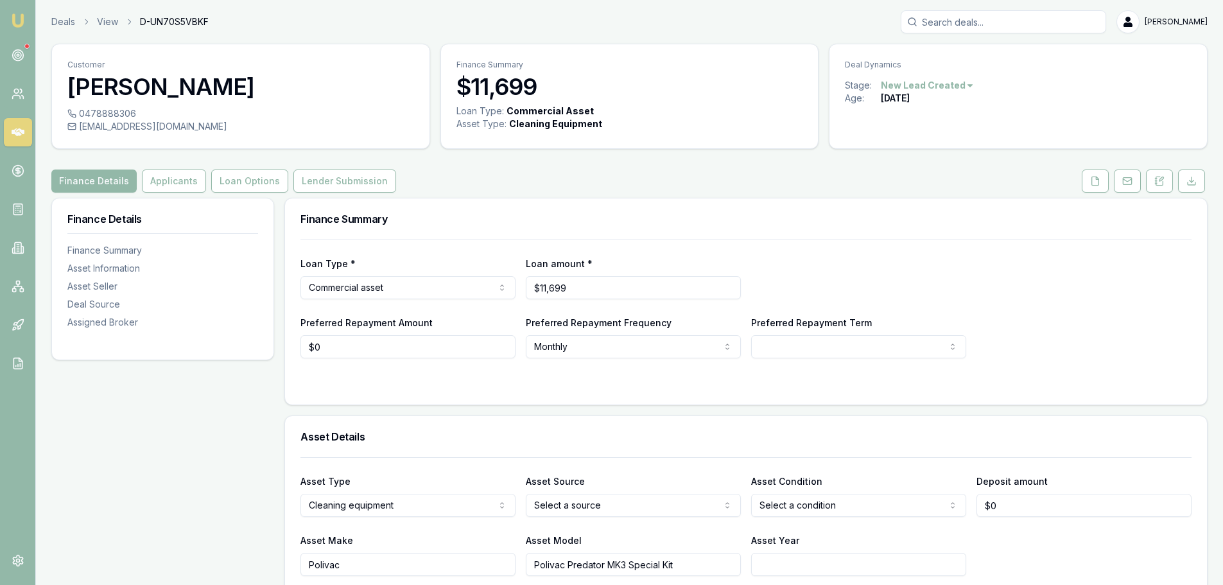
click at [166, 177] on button "Applicants" at bounding box center [174, 181] width 64 height 23
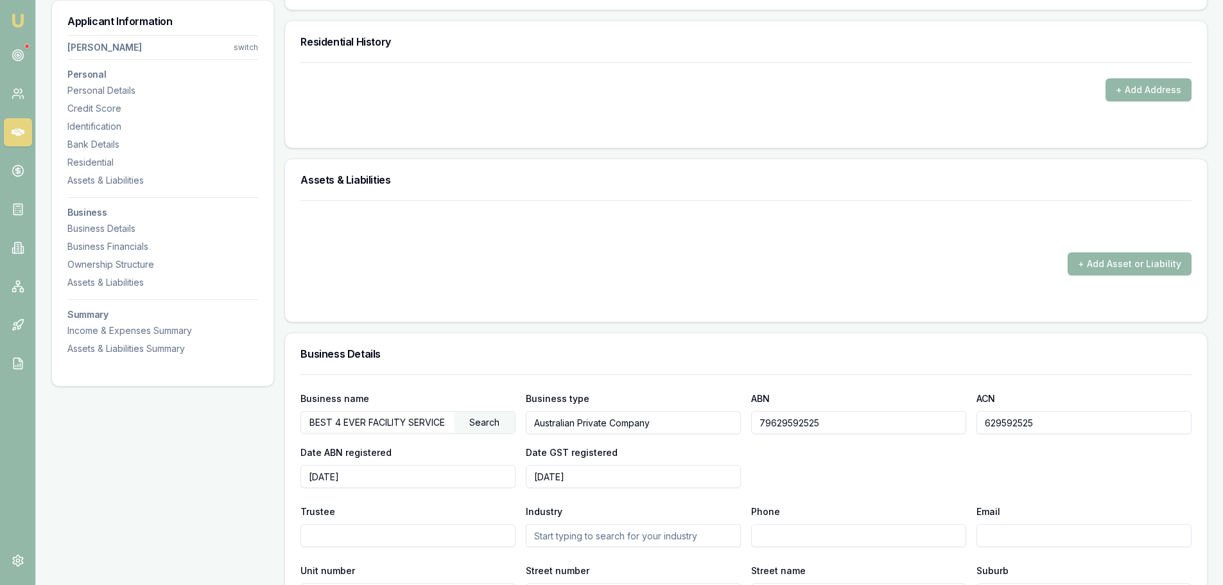
scroll to position [1220, 0]
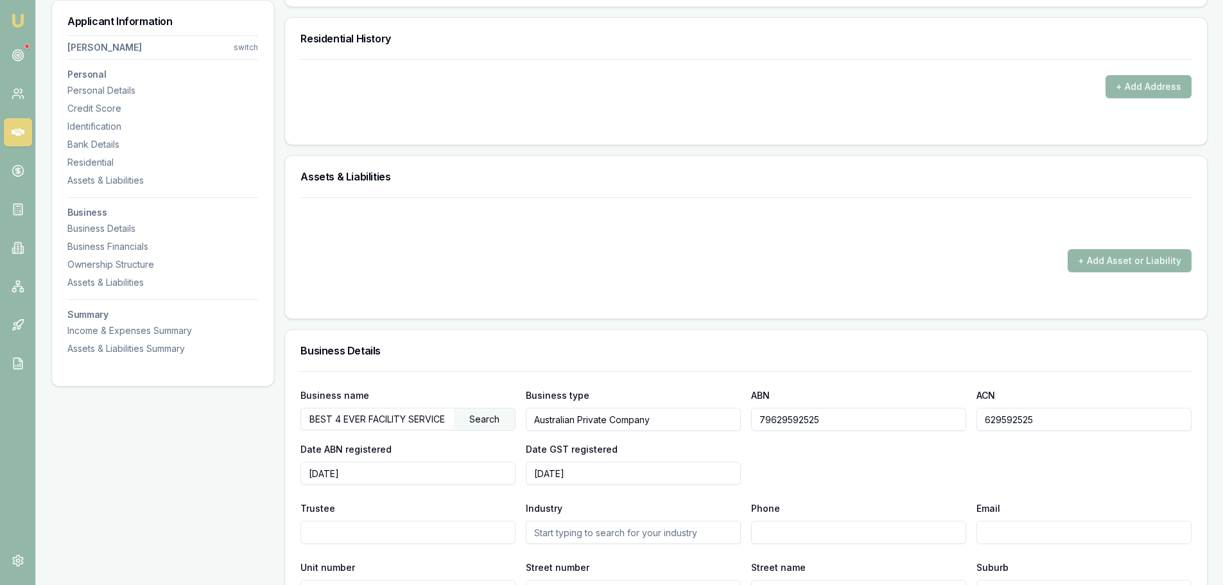
click at [381, 420] on input "BEST 4 EVER FACILITY SERVICES PTY LTD" at bounding box center [377, 418] width 153 height 21
drag, startPoint x: 408, startPoint y: 417, endPoint x: 484, endPoint y: 416, distance: 75.8
click at [484, 416] on div "BEST 4 EVER FACILITY SERVICES PTY LTD Search" at bounding box center [408, 419] width 215 height 23
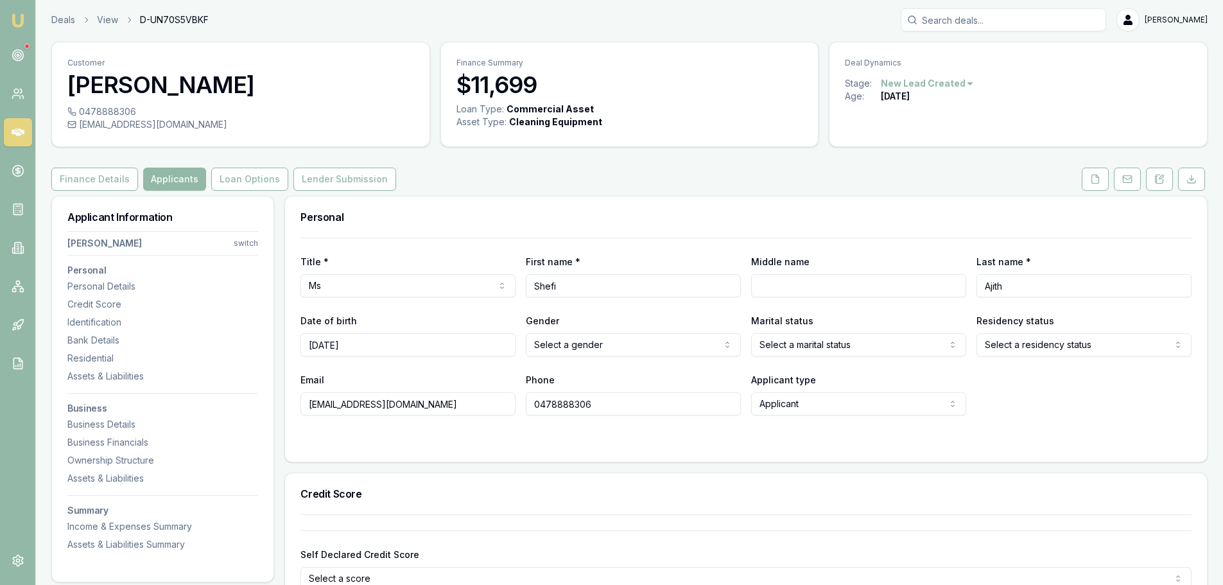
scroll to position [0, 0]
click at [1094, 184] on icon at bounding box center [1096, 181] width 10 height 10
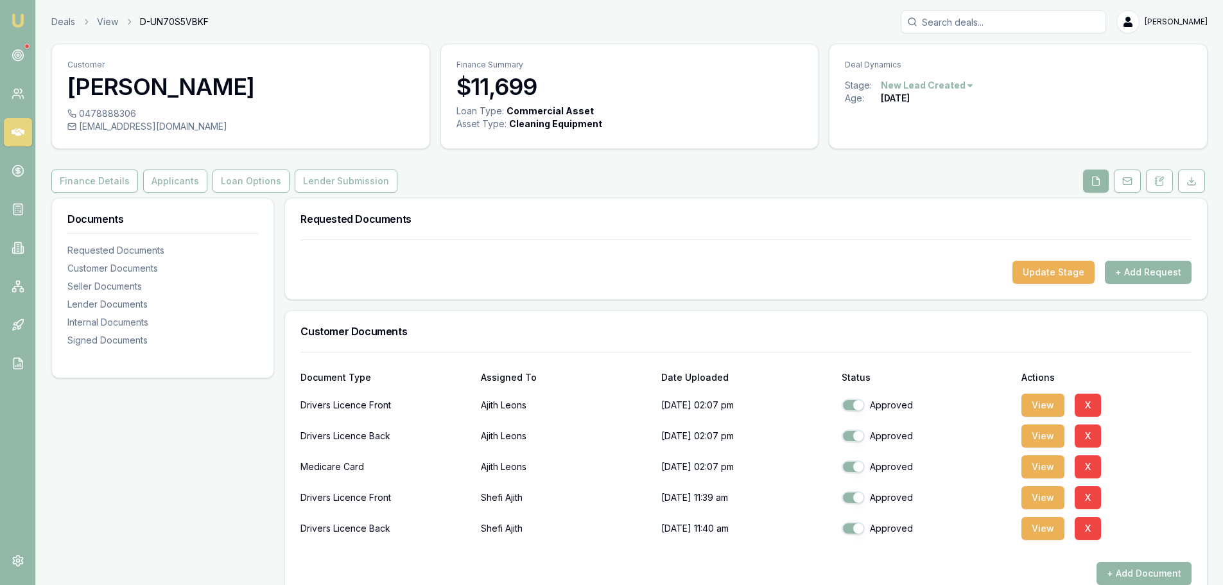
click at [1028, 403] on button "View" at bounding box center [1043, 405] width 43 height 23
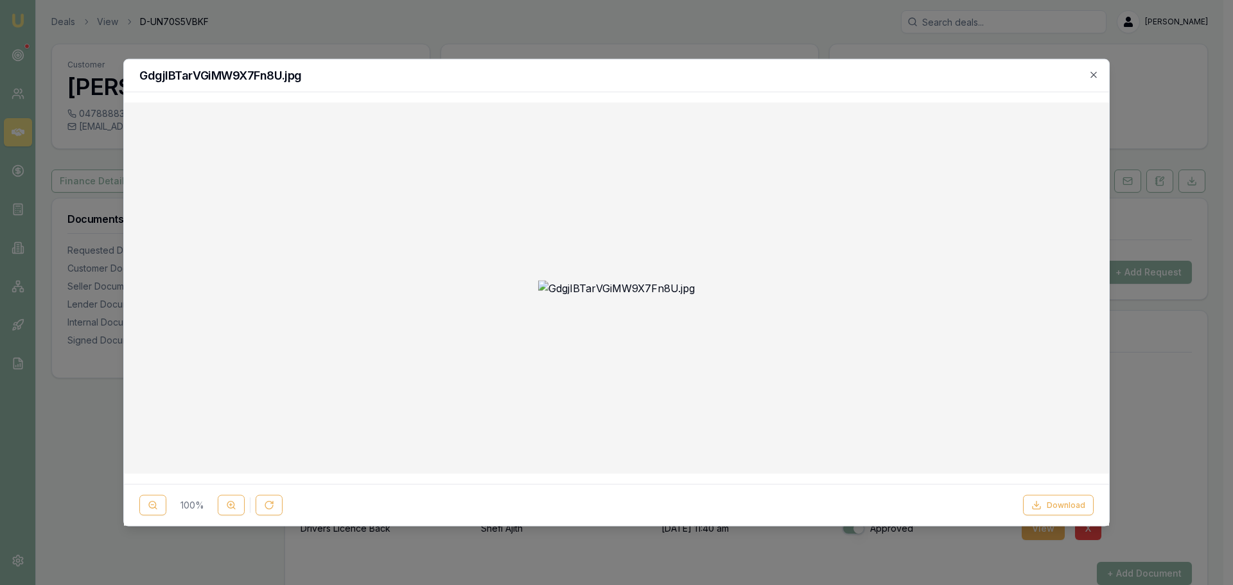
click at [168, 508] on div "100 %" at bounding box center [210, 505] width 143 height 21
click at [1079, 509] on button "Download" at bounding box center [1058, 505] width 71 height 21
click at [1095, 76] on icon "button" at bounding box center [1094, 74] width 6 height 6
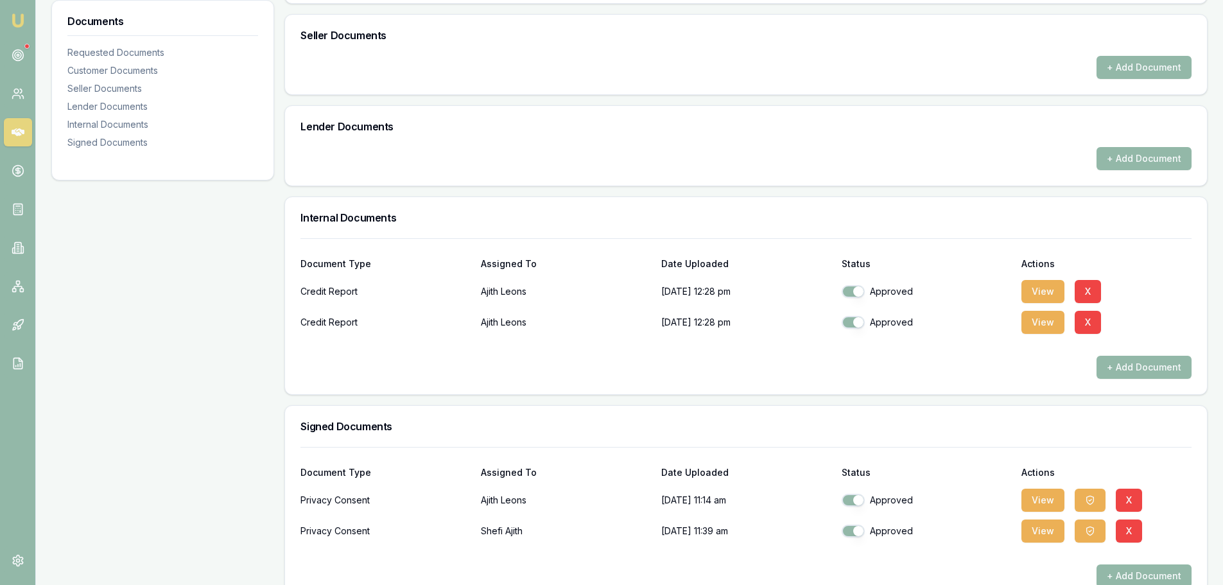
scroll to position [626, 0]
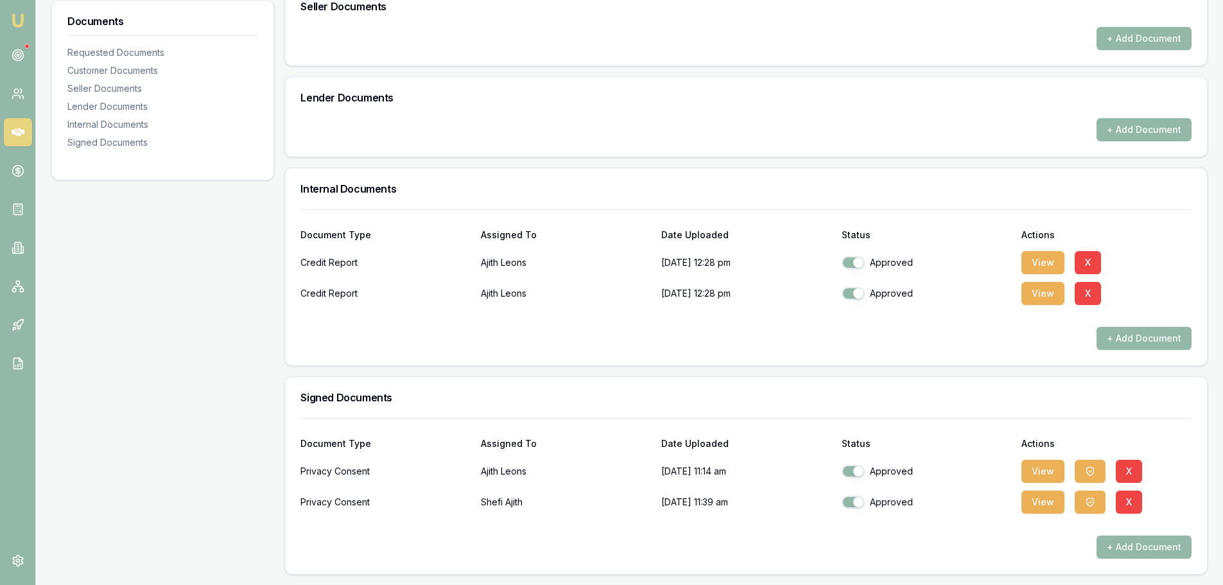
click at [1042, 505] on button "View" at bounding box center [1043, 502] width 43 height 23
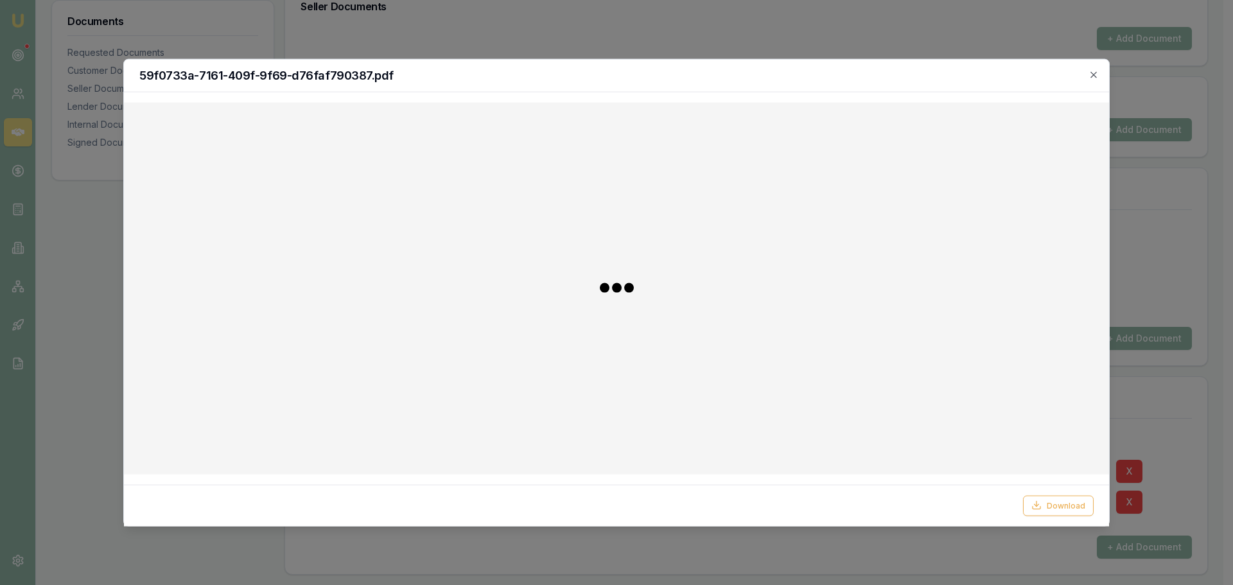
click at [1054, 504] on button "Download" at bounding box center [1058, 505] width 71 height 21
click at [1087, 78] on div "59f0733a-7161-409f-9f69-d76faf790387.pdf Download Close" at bounding box center [616, 292] width 986 height 468
click at [1094, 74] on icon "button" at bounding box center [1094, 74] width 6 height 6
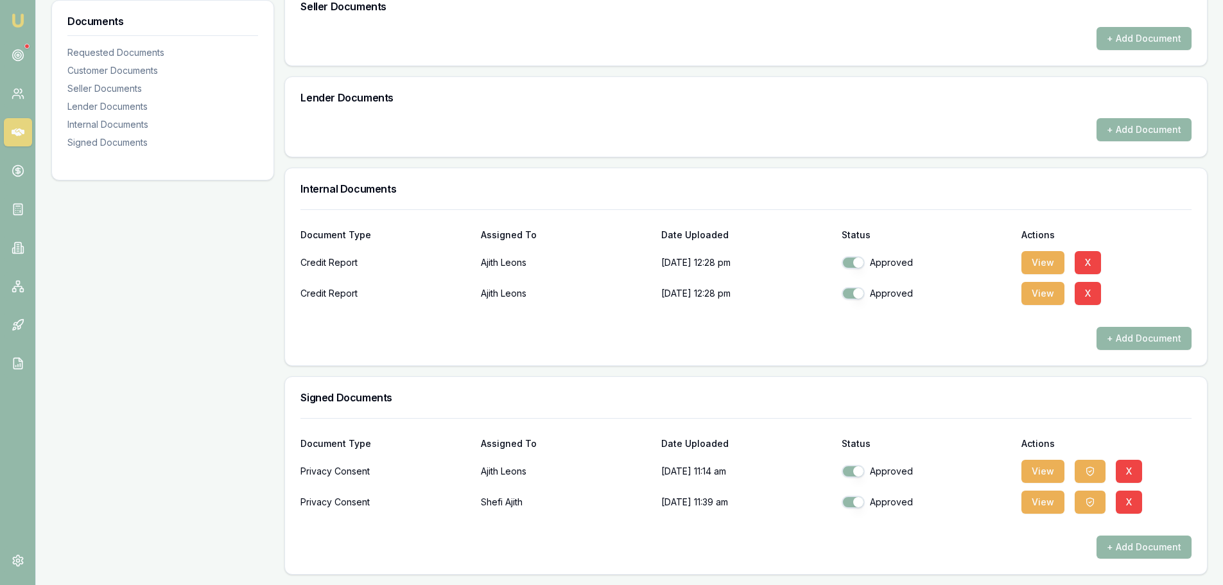
click at [1089, 504] on icon "button" at bounding box center [1090, 502] width 10 height 10
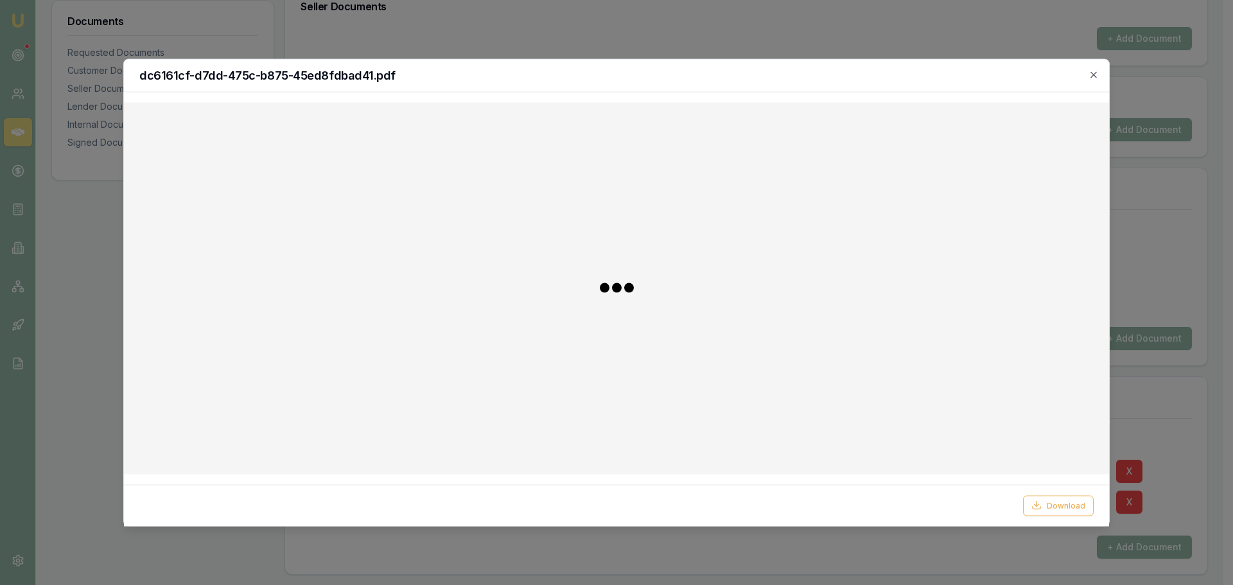
click at [1050, 503] on button "Download" at bounding box center [1058, 505] width 71 height 21
click at [1092, 74] on icon "button" at bounding box center [1094, 74] width 10 height 10
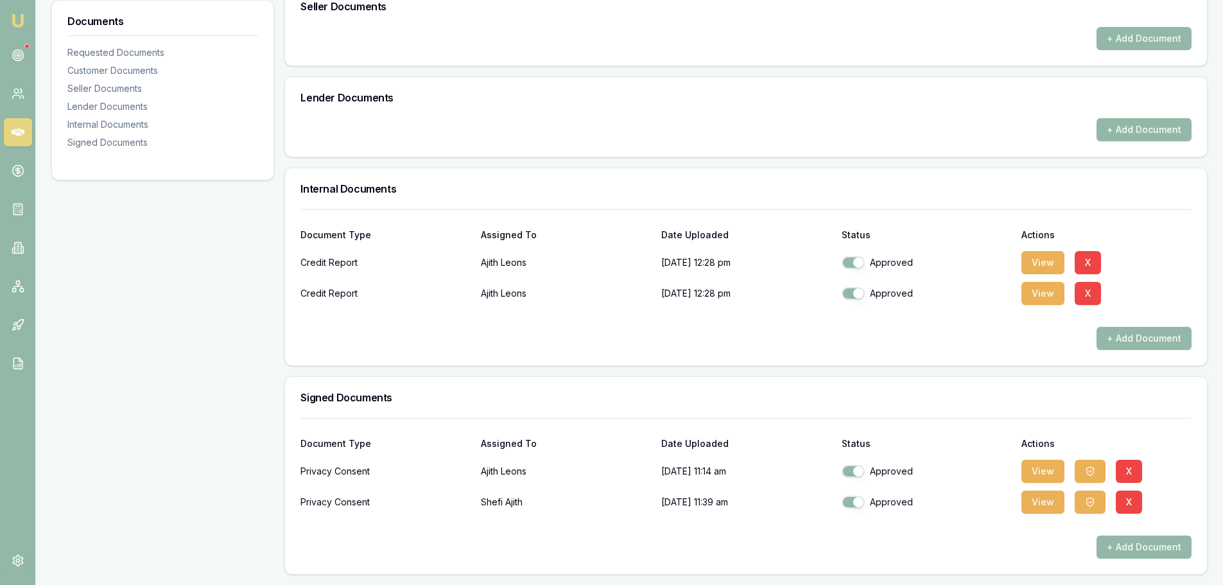
click at [263, 324] on div "Documents Requested Documents Customer Documents Seller Documents Lender Docume…" at bounding box center [162, 73] width 223 height 1003
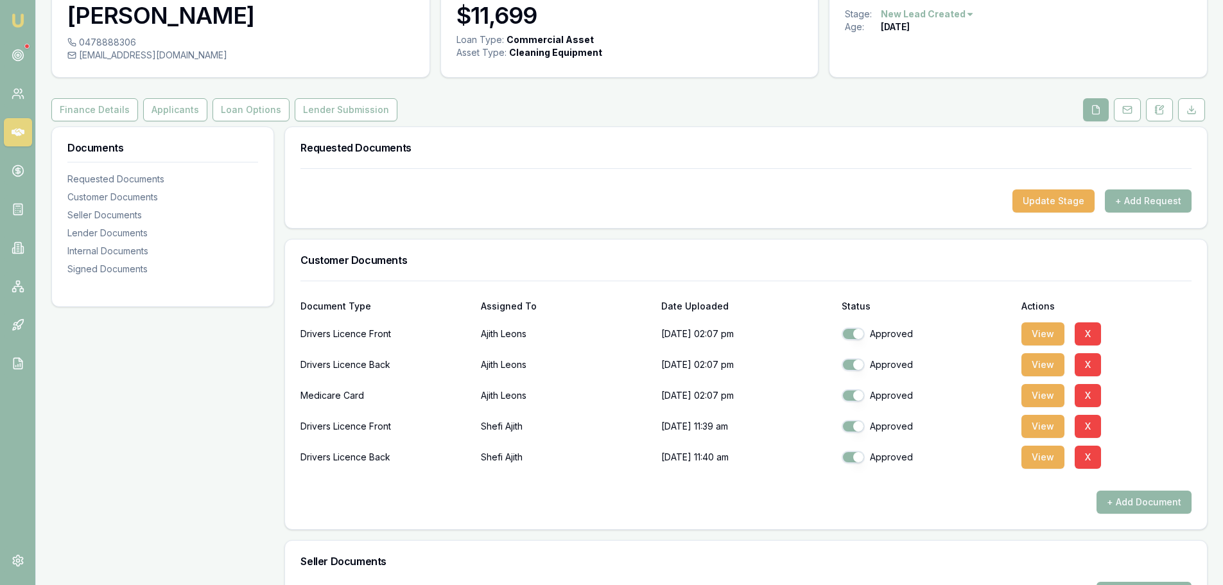
scroll to position [0, 0]
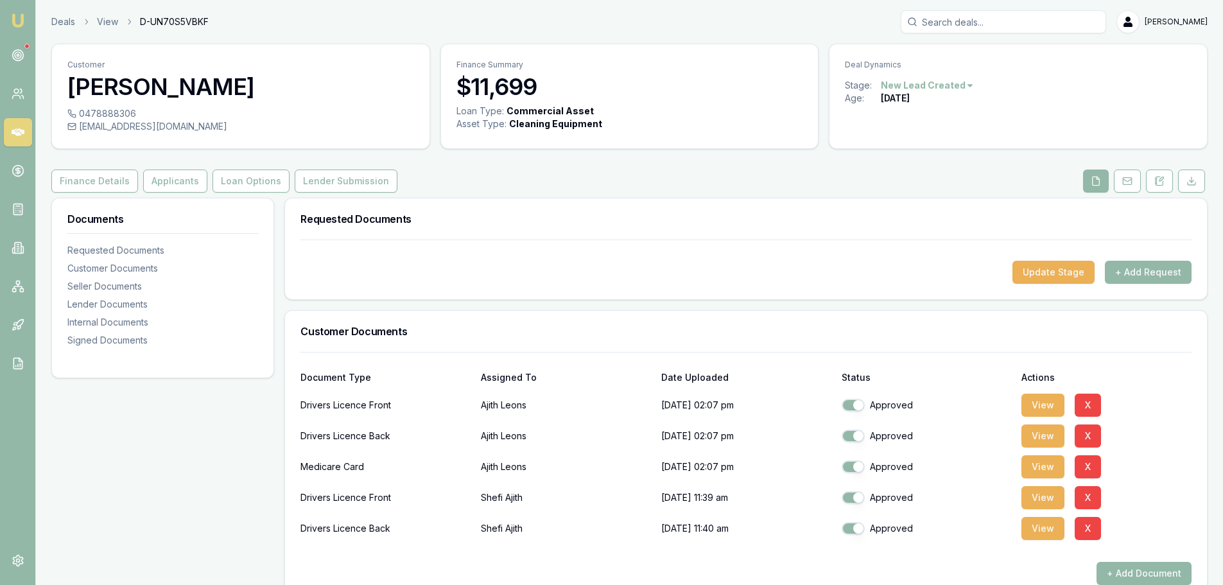
click at [162, 174] on button "Applicants" at bounding box center [175, 181] width 64 height 23
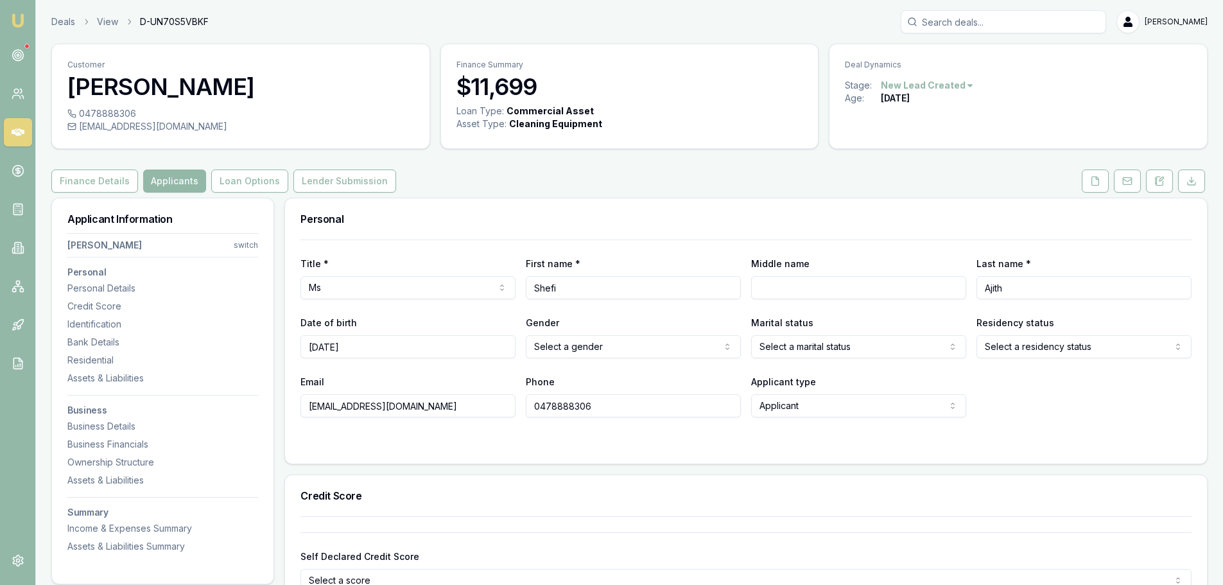
click at [243, 254] on nav "[PERSON_NAME] switch Personal Personal Details Credit Score Identification Bank…" at bounding box center [162, 390] width 191 height 325
click at [240, 238] on nav "[PERSON_NAME] switch Personal Personal Details Credit Score Identification Bank…" at bounding box center [162, 390] width 191 height 325
click at [247, 246] on html "Emu Broker Deals View D-UN70S5VBKF [PERSON_NAME] Toggle Menu Customer [PERSON_N…" at bounding box center [611, 292] width 1223 height 585
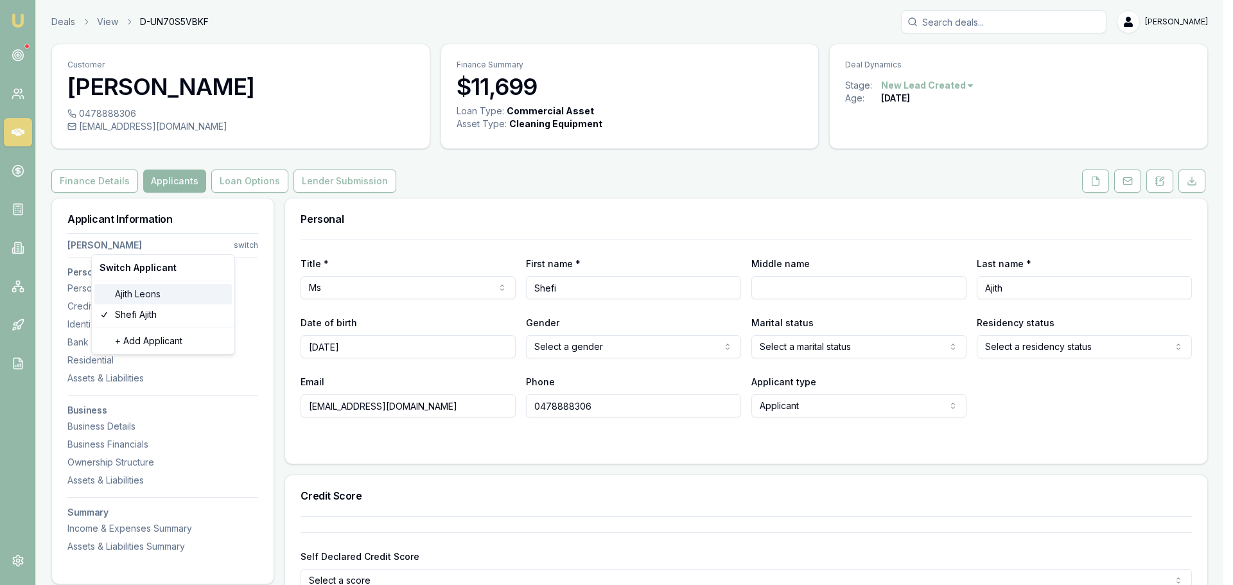
click at [147, 295] on div "[PERSON_NAME]" at bounding box center [162, 294] width 137 height 21
select select "Mr"
select select "VIC"
select select "OPEN_LICENCE"
type input "Ajith"
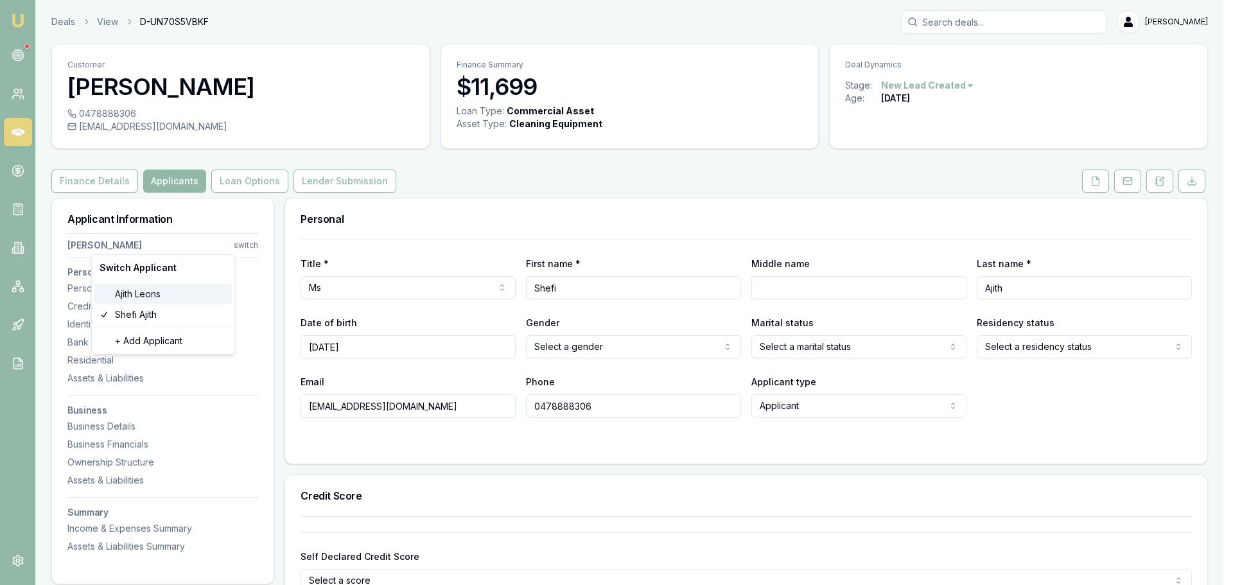
type input "Leons"
type input "[EMAIL_ADDRESS][DOMAIN_NAME]"
type input "0400656900"
type input "096366086"
type input "[DATE]"
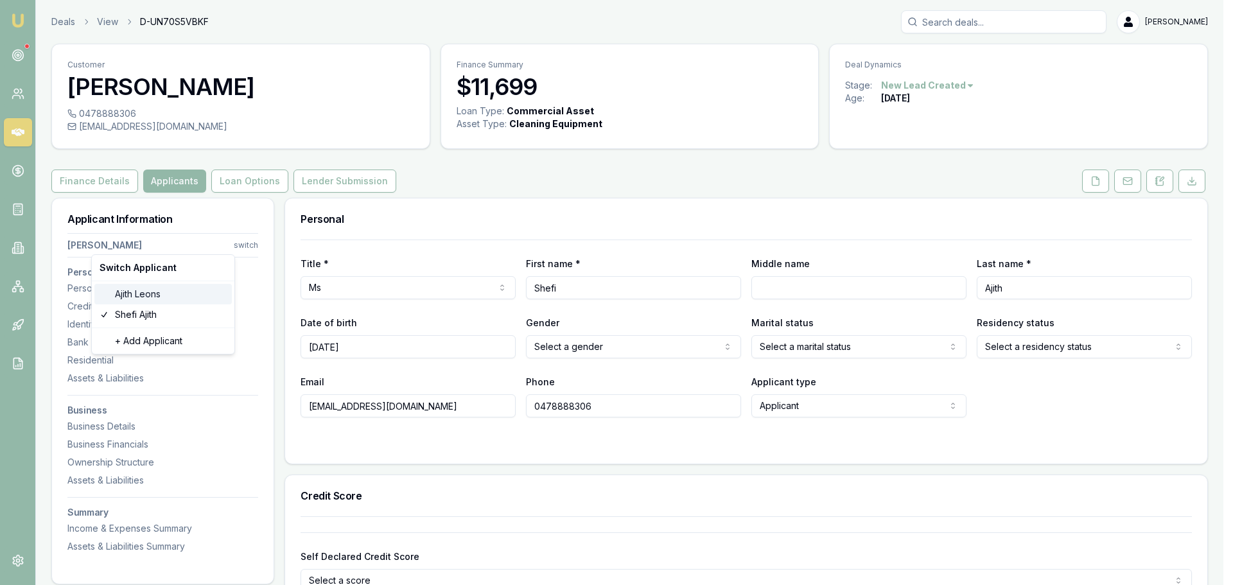
type input "P8197869"
type input "3471179534"
type input "9/2028"
type input "1"
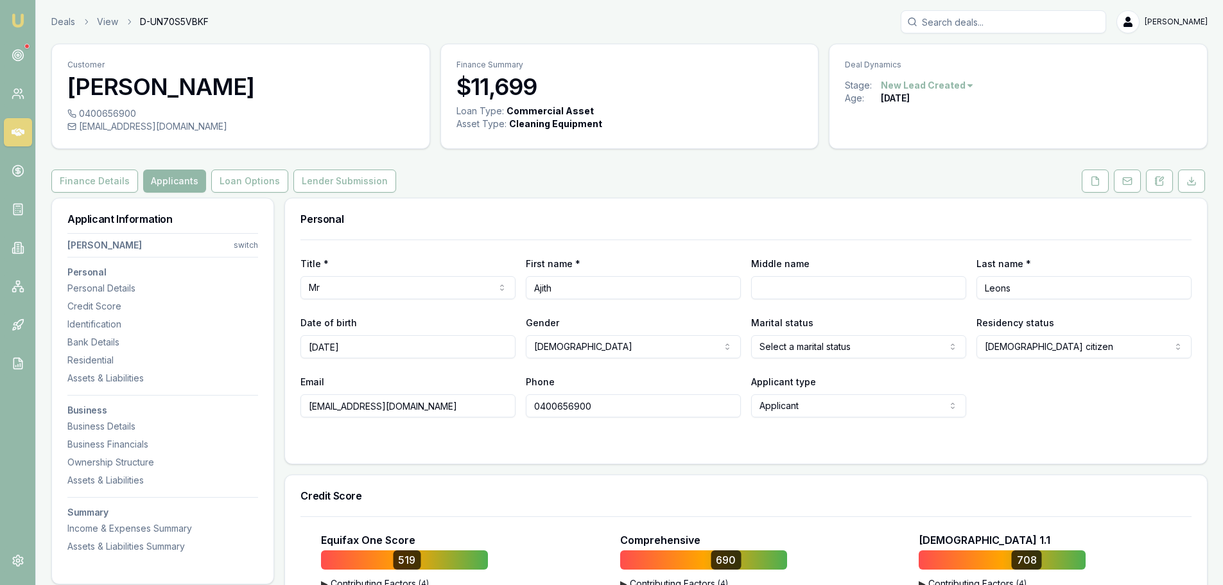
drag, startPoint x: 446, startPoint y: 416, endPoint x: 288, endPoint y: 410, distance: 158.1
click at [288, 410] on div "Title * Mr Mr Mrs Miss Ms Dr Prof First name * [PERSON_NAME] Middle name Last n…" at bounding box center [746, 352] width 922 height 224
drag, startPoint x: 594, startPoint y: 412, endPoint x: 513, endPoint y: 409, distance: 81.6
click at [513, 409] on div "Email [EMAIL_ADDRESS][DOMAIN_NAME] Phone [PHONE_NUMBER] Applicant type Applican…" at bounding box center [746, 396] width 891 height 44
drag, startPoint x: 430, startPoint y: 411, endPoint x: 242, endPoint y: 412, distance: 187.5
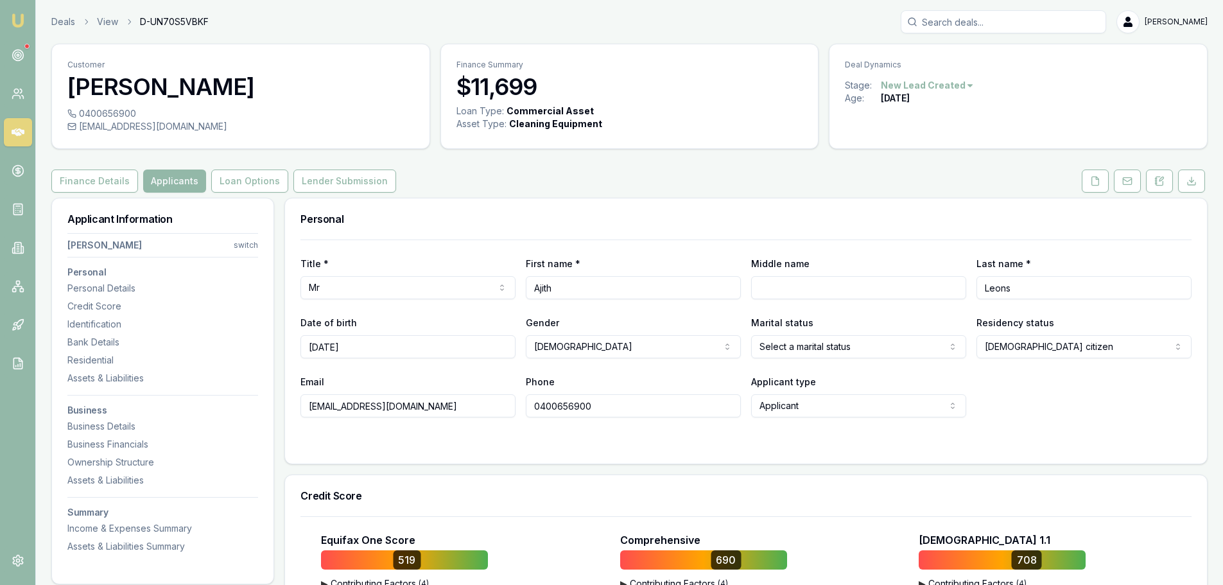
drag, startPoint x: 609, startPoint y: 412, endPoint x: 504, endPoint y: 409, distance: 106.0
click at [504, 409] on div "Email [EMAIL_ADDRESS][DOMAIN_NAME] Phone [PHONE_NUMBER] Applicant type Applican…" at bounding box center [746, 396] width 891 height 44
click at [714, 206] on div "Personal" at bounding box center [746, 218] width 922 height 41
click at [604, 220] on h3 "Personal" at bounding box center [746, 219] width 891 height 10
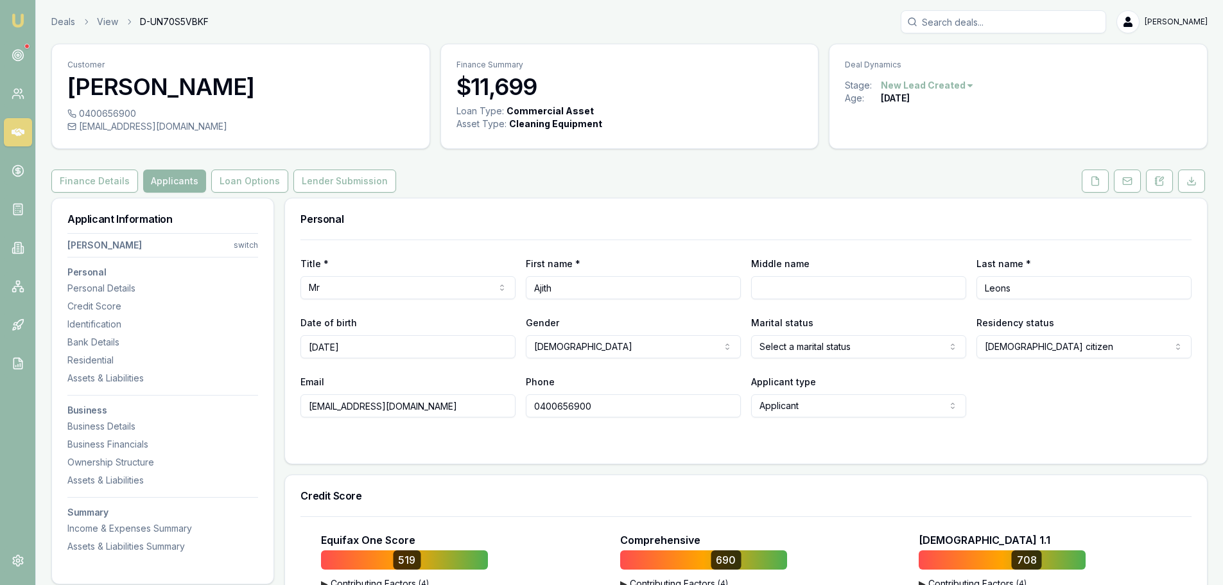
click at [1186, 297] on input "Leons" at bounding box center [1084, 287] width 215 height 23
click at [1139, 254] on div "Title * Mr Mr Mrs Miss Ms Dr Prof First name * [PERSON_NAME] Middle name Last n…" at bounding box center [746, 329] width 891 height 178
